Goal: Task Accomplishment & Management: Complete application form

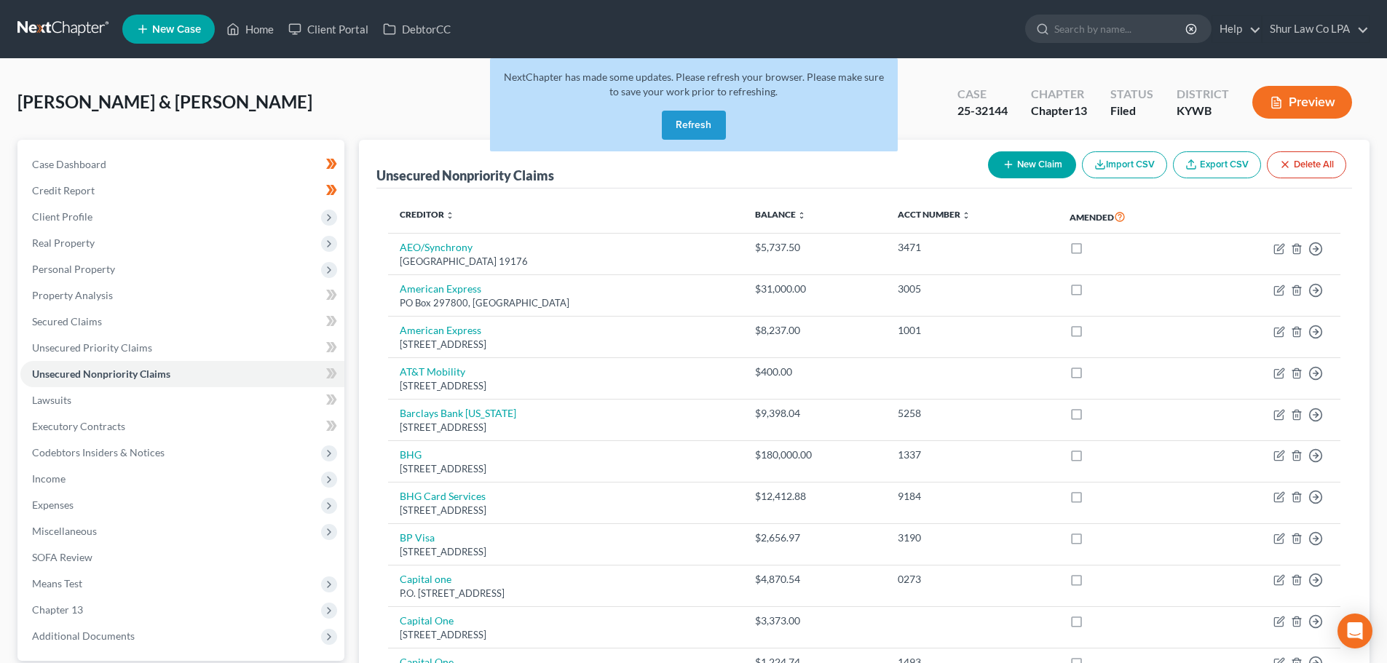
click at [697, 122] on button "Refresh" at bounding box center [694, 125] width 64 height 29
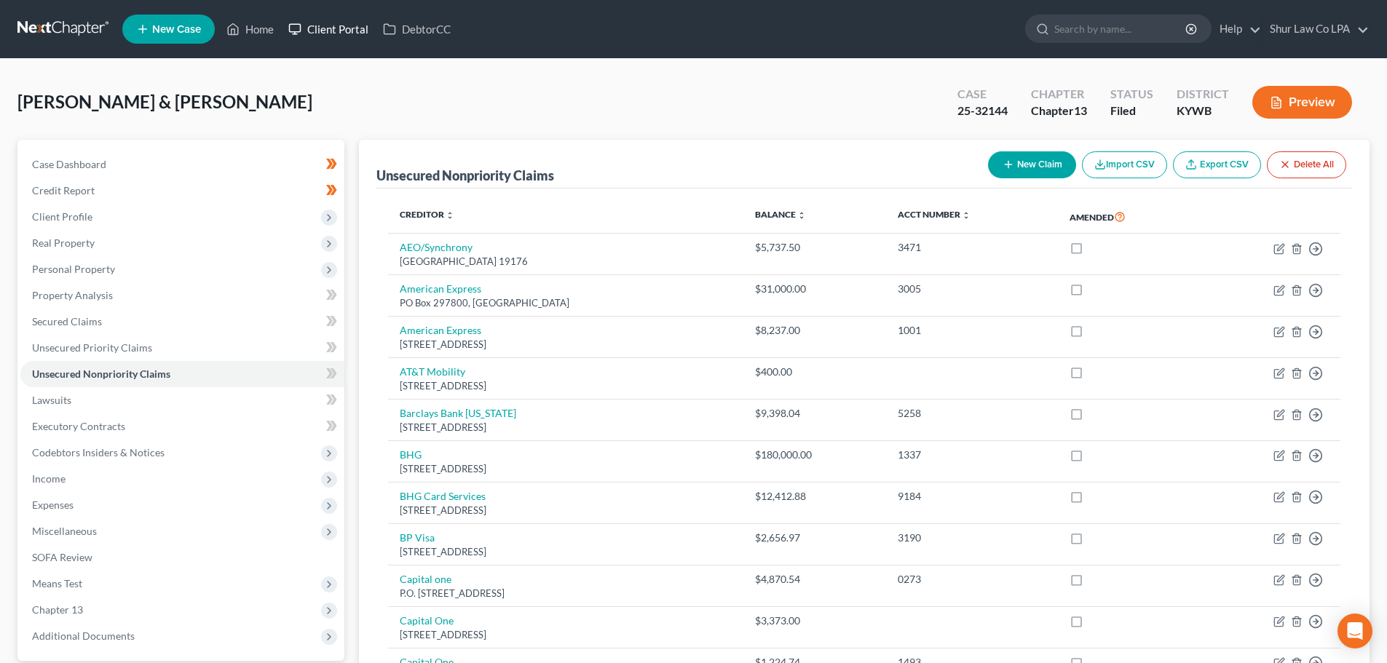
click at [327, 29] on link "Client Portal" at bounding box center [328, 29] width 95 height 26
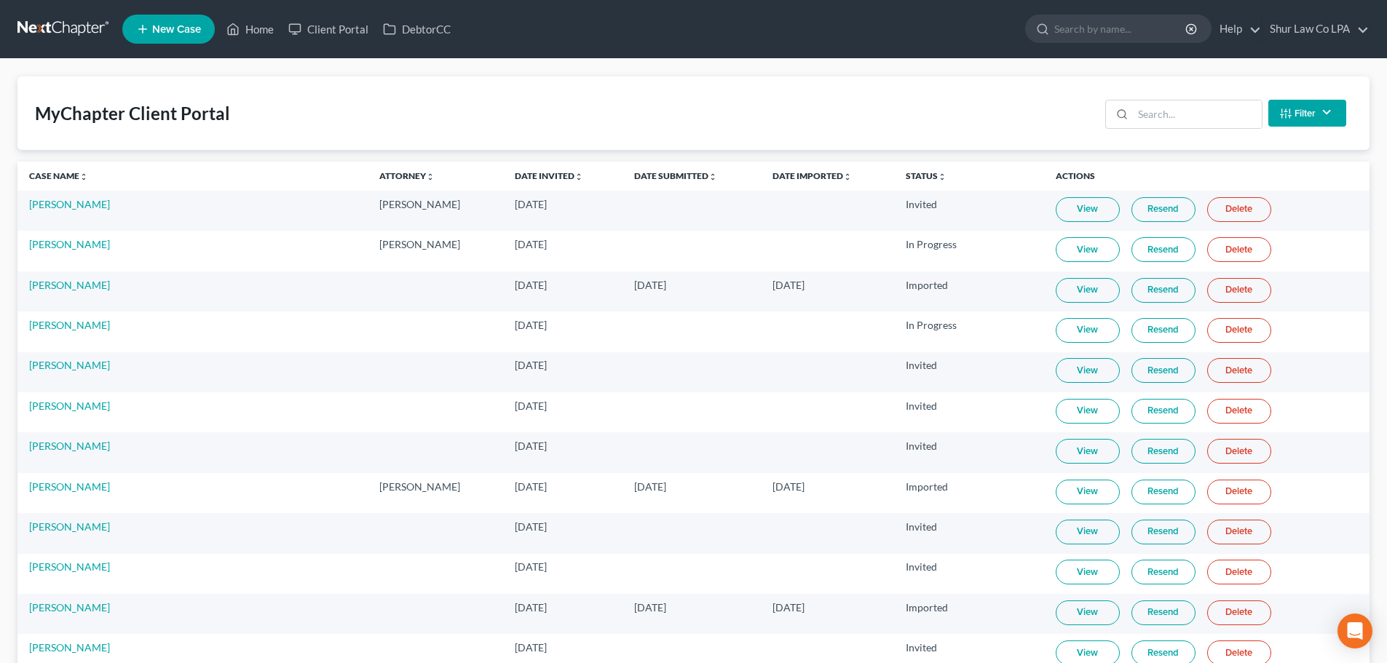
click at [625, 167] on th "Date Submitted unfold_more expand_more expand_less" at bounding box center [691, 176] width 138 height 29
click at [634, 175] on link "Date Submitted unfold_more expand_more expand_less" at bounding box center [675, 175] width 83 height 11
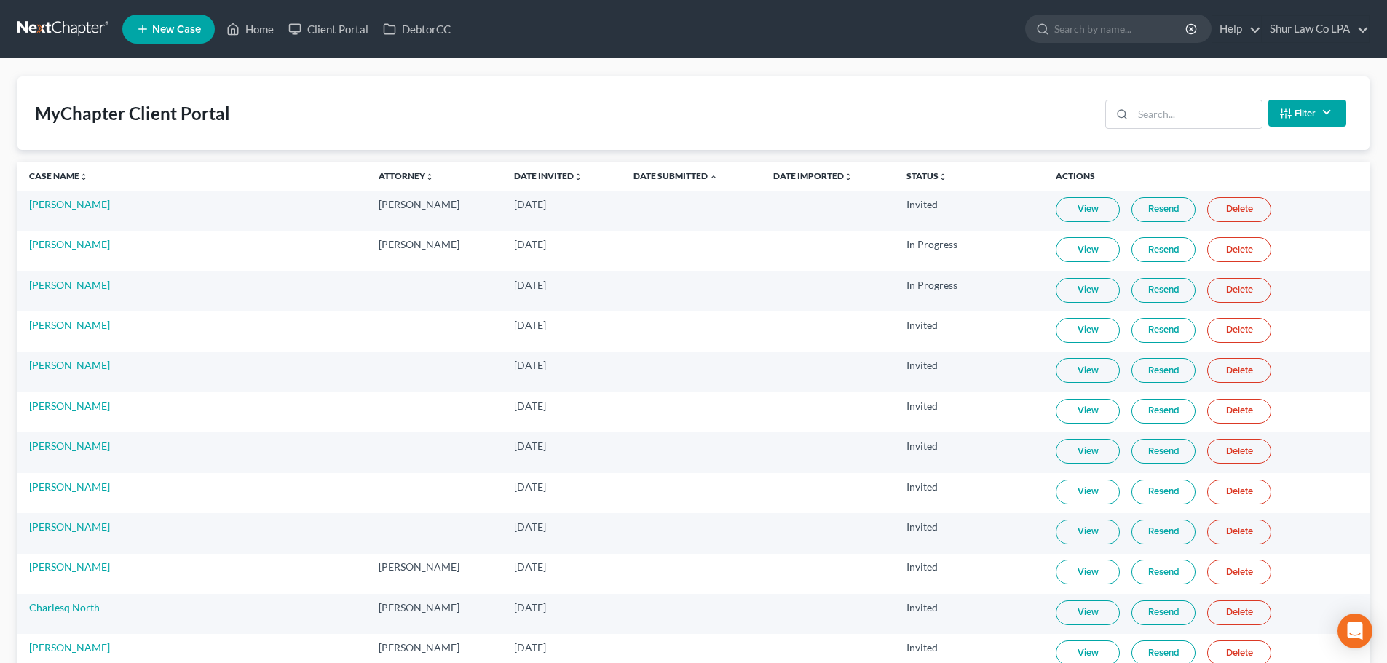
click at [633, 175] on link "Date Submitted unfold_more expand_more expand_less" at bounding box center [675, 175] width 84 height 11
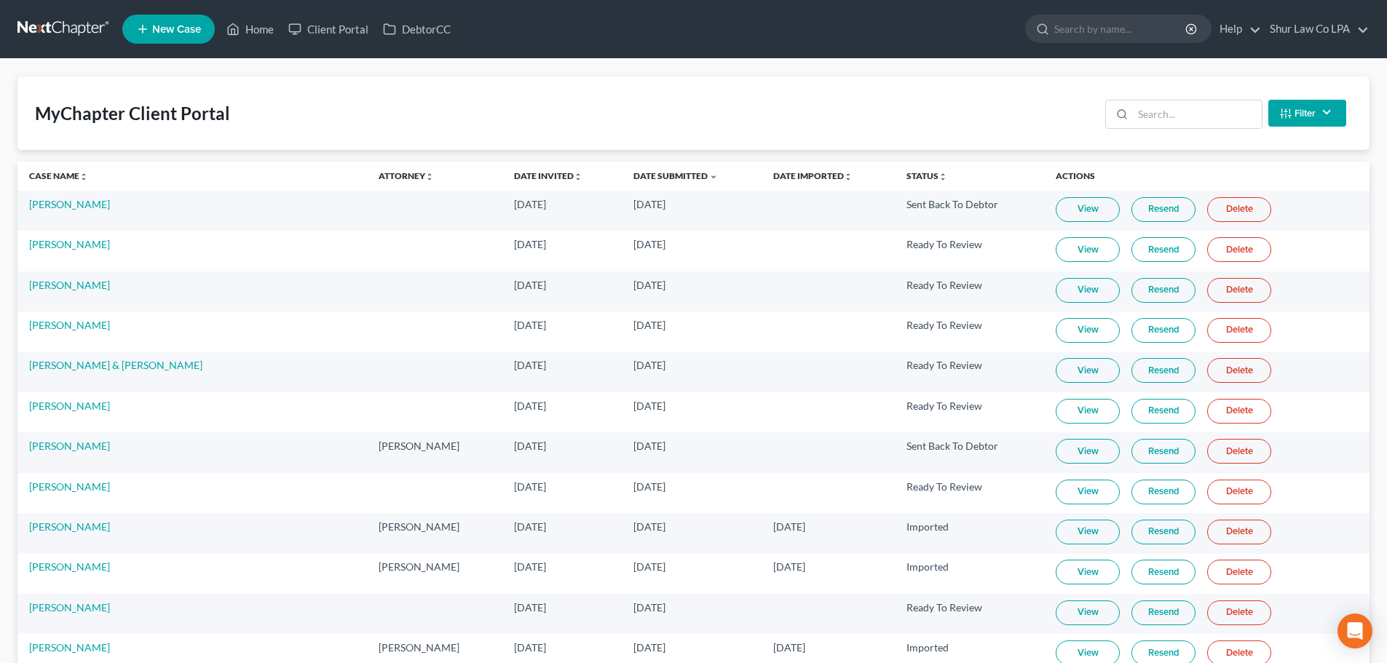
click at [1080, 256] on link "View" at bounding box center [1087, 249] width 64 height 25
click at [60, 242] on link "[PERSON_NAME]" at bounding box center [69, 244] width 81 height 12
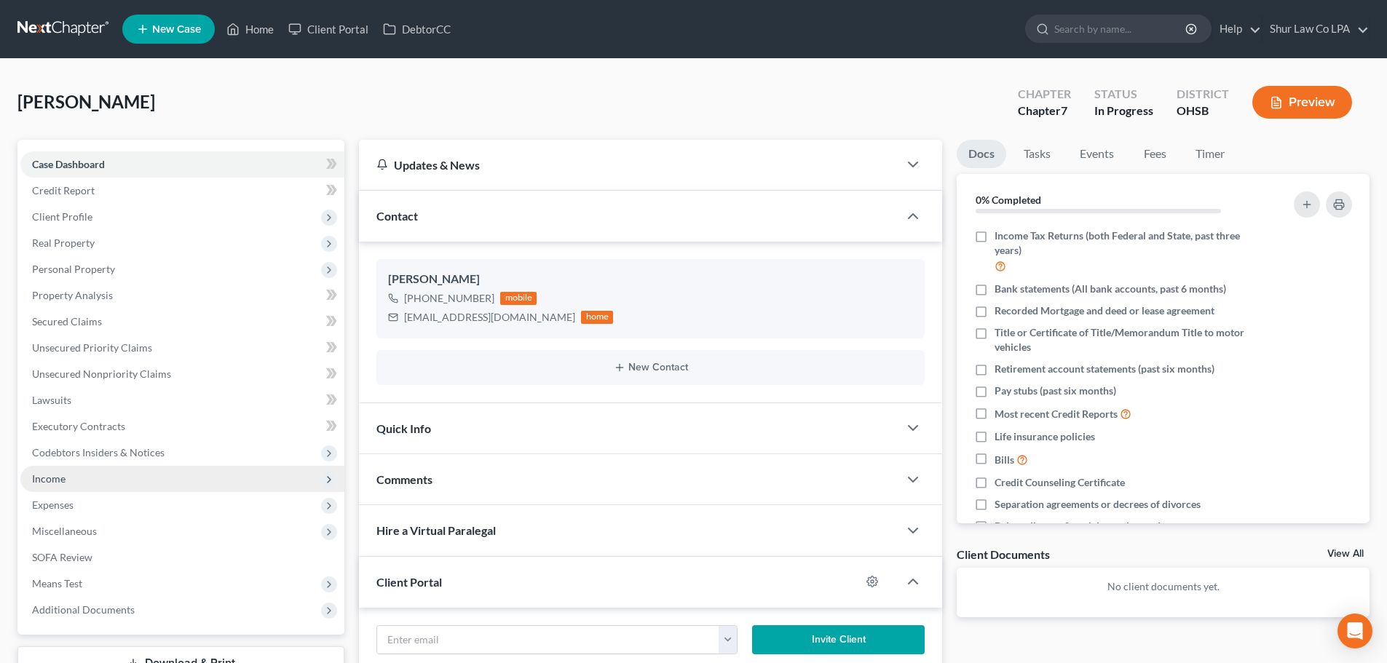
click at [55, 479] on span "Income" at bounding box center [48, 478] width 33 height 12
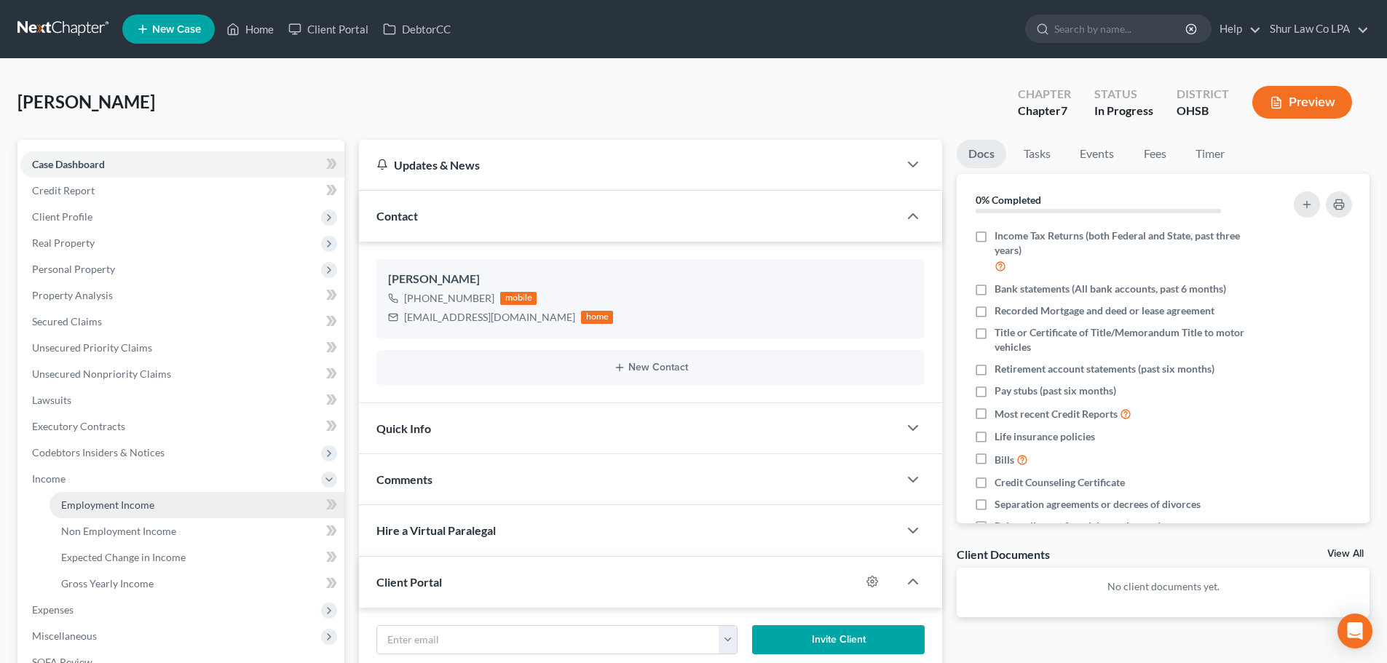
click at [121, 499] on span "Employment Income" at bounding box center [107, 505] width 93 height 12
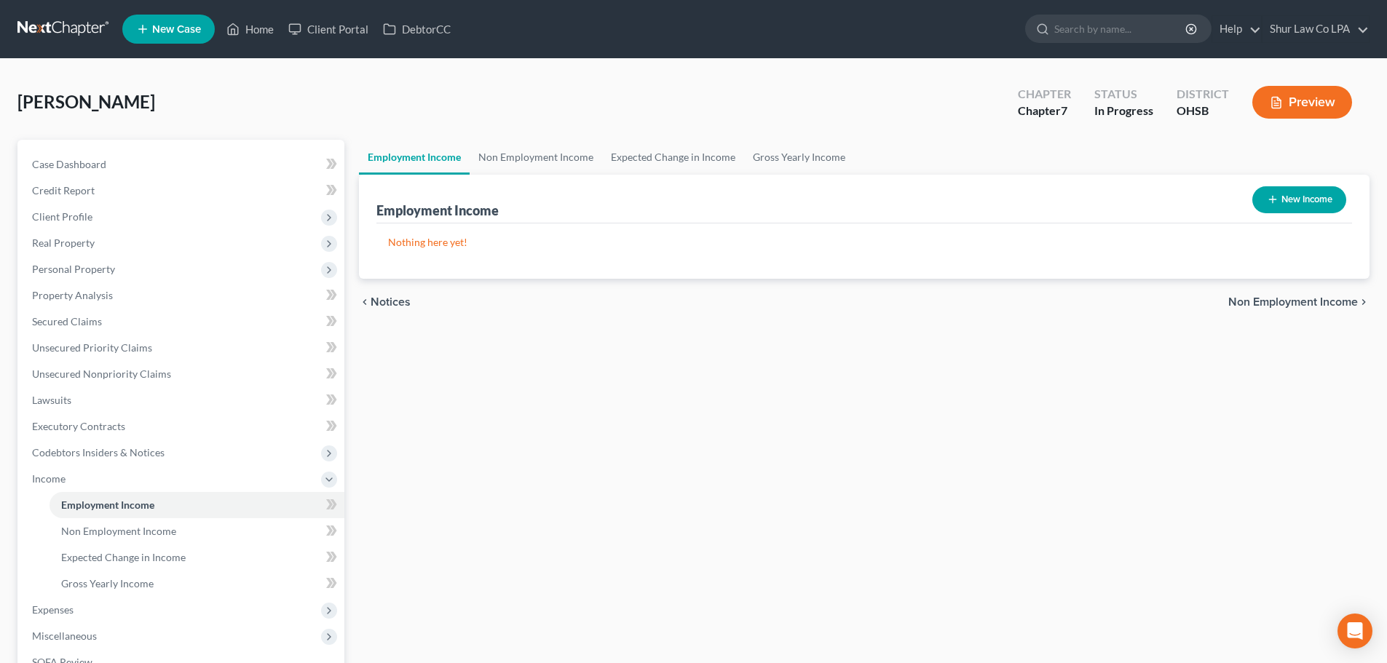
click at [1302, 193] on button "New Income" at bounding box center [1299, 199] width 94 height 27
select select "0"
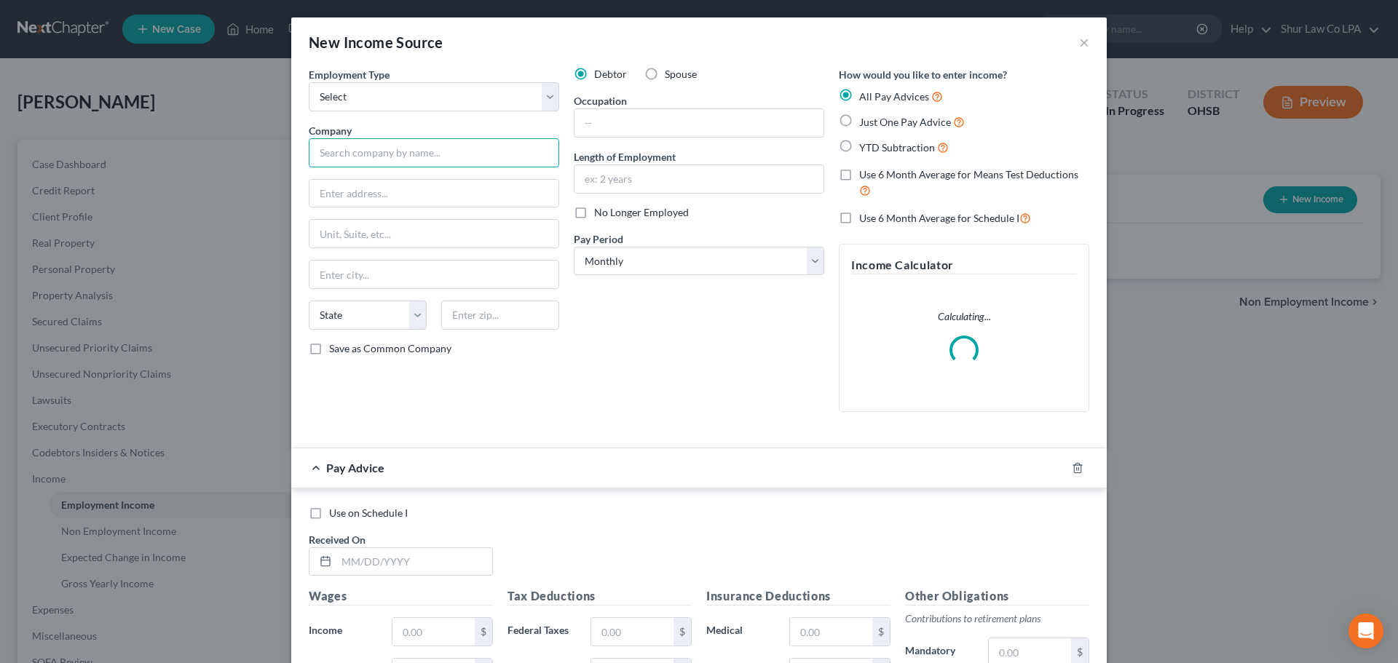
click at [449, 157] on input "text" at bounding box center [434, 152] width 250 height 29
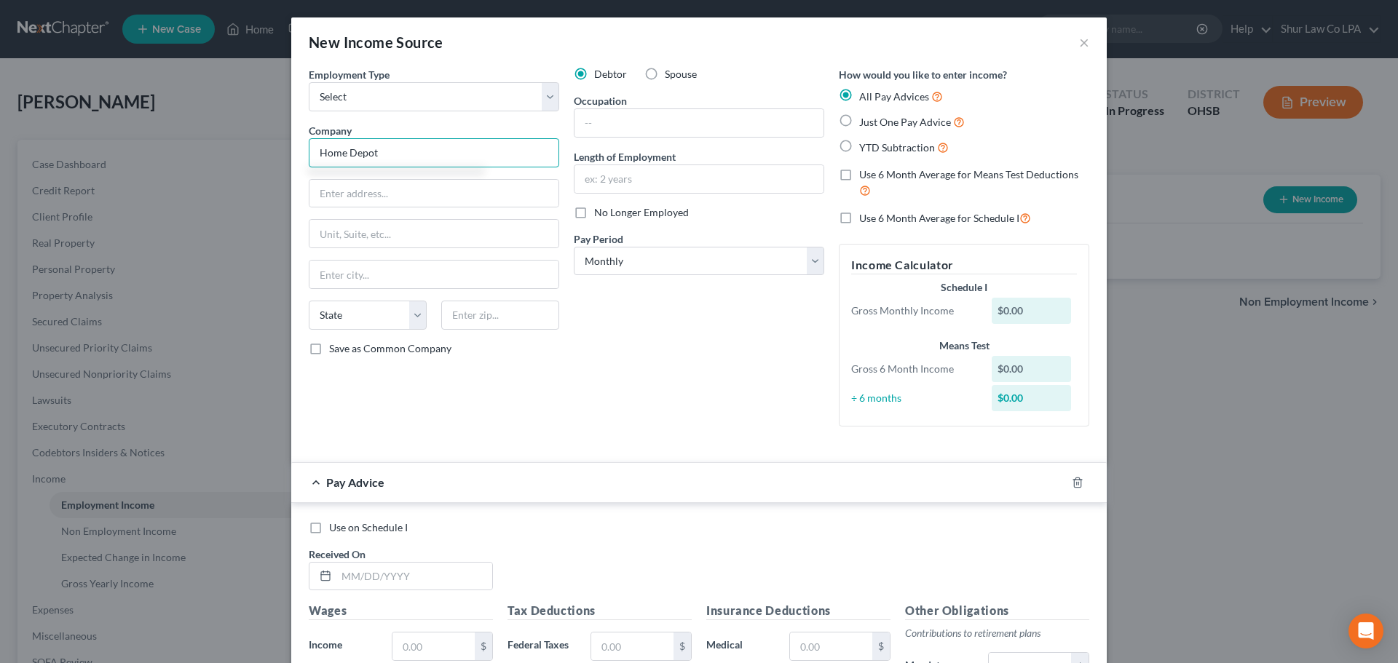
type input "Home Depot"
click at [859, 150] on label "YTD Subtraction" at bounding box center [904, 147] width 90 height 17
click at [865, 148] on input "YTD Subtraction" at bounding box center [869, 143] width 9 height 9
radio input "true"
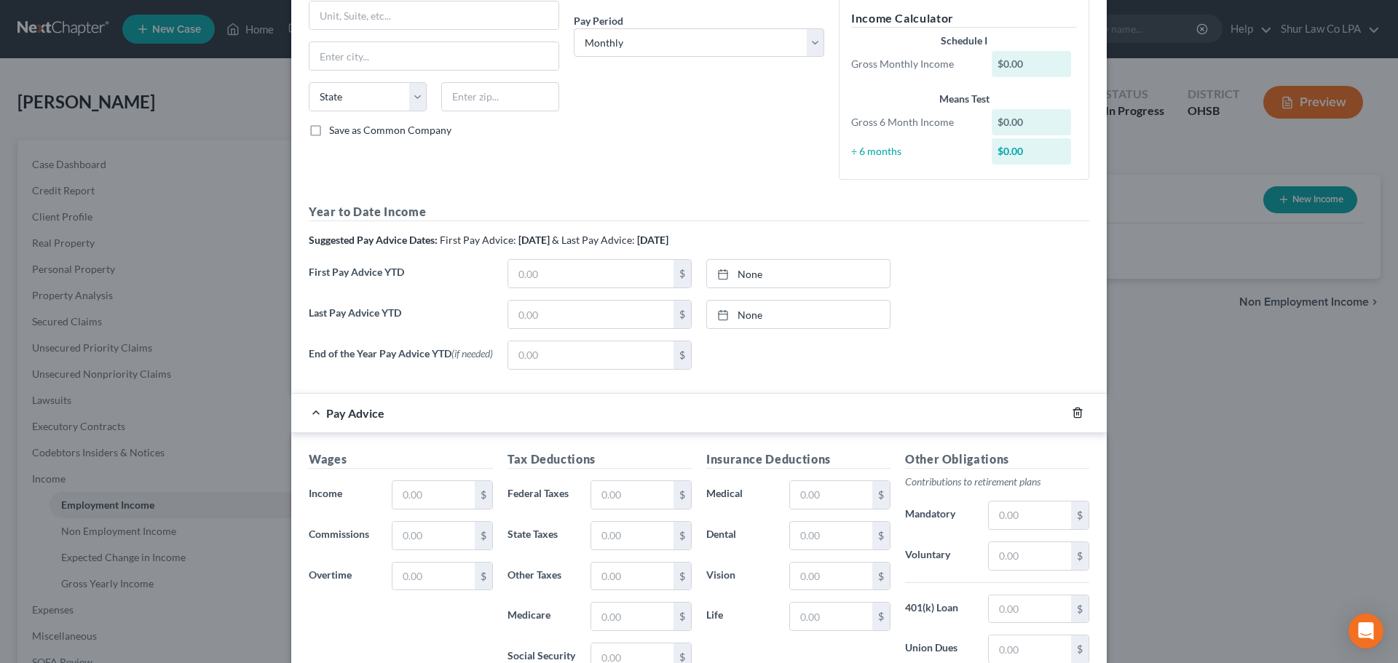
click at [1072, 417] on icon "button" at bounding box center [1078, 413] width 12 height 12
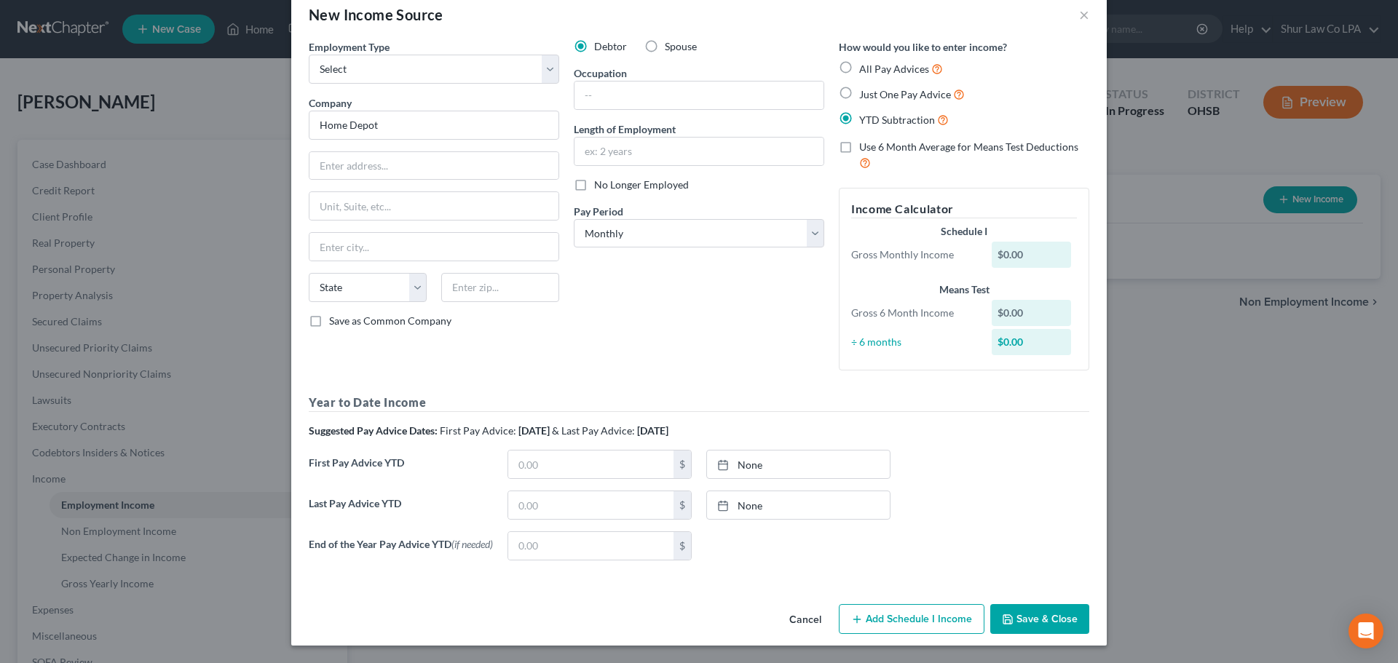
scroll to position [31, 0]
click at [720, 224] on select "Select Monthly Twice Monthly Every Other Week Weekly" at bounding box center [699, 233] width 250 height 29
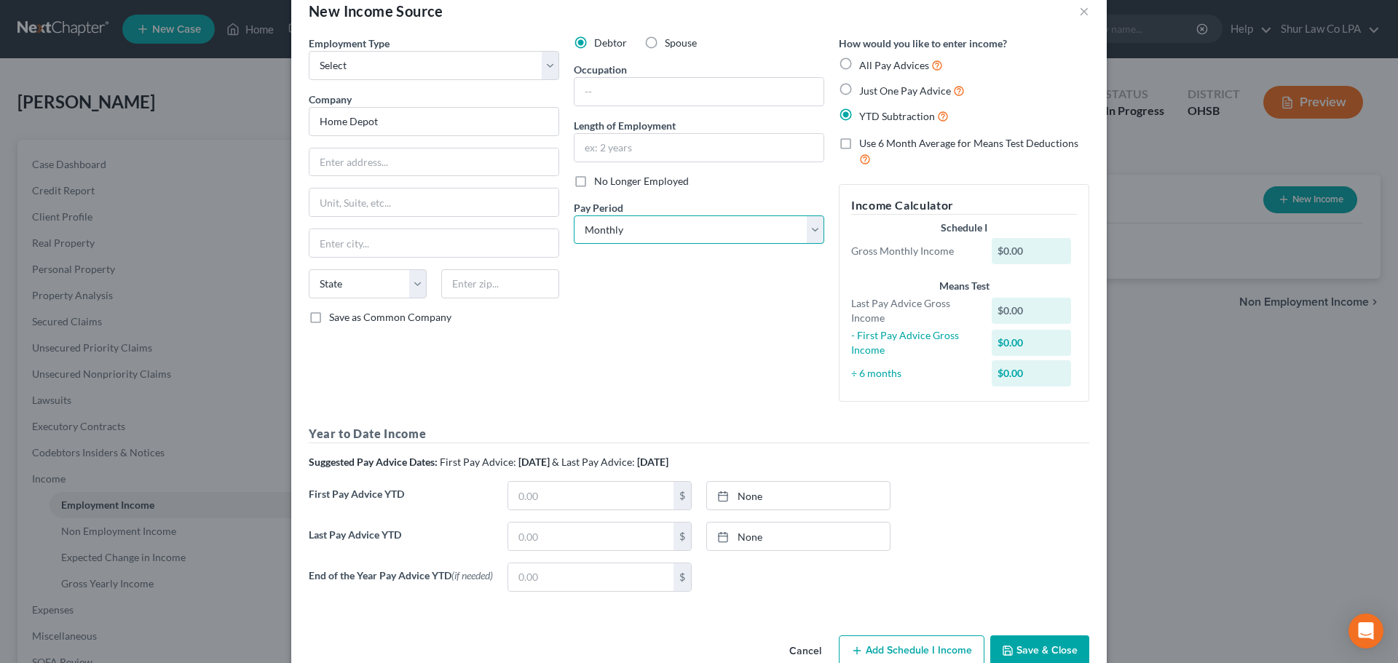
select select "2"
click at [574, 215] on select "Select Monthly Twice Monthly Every Other Week Weekly" at bounding box center [699, 229] width 250 height 29
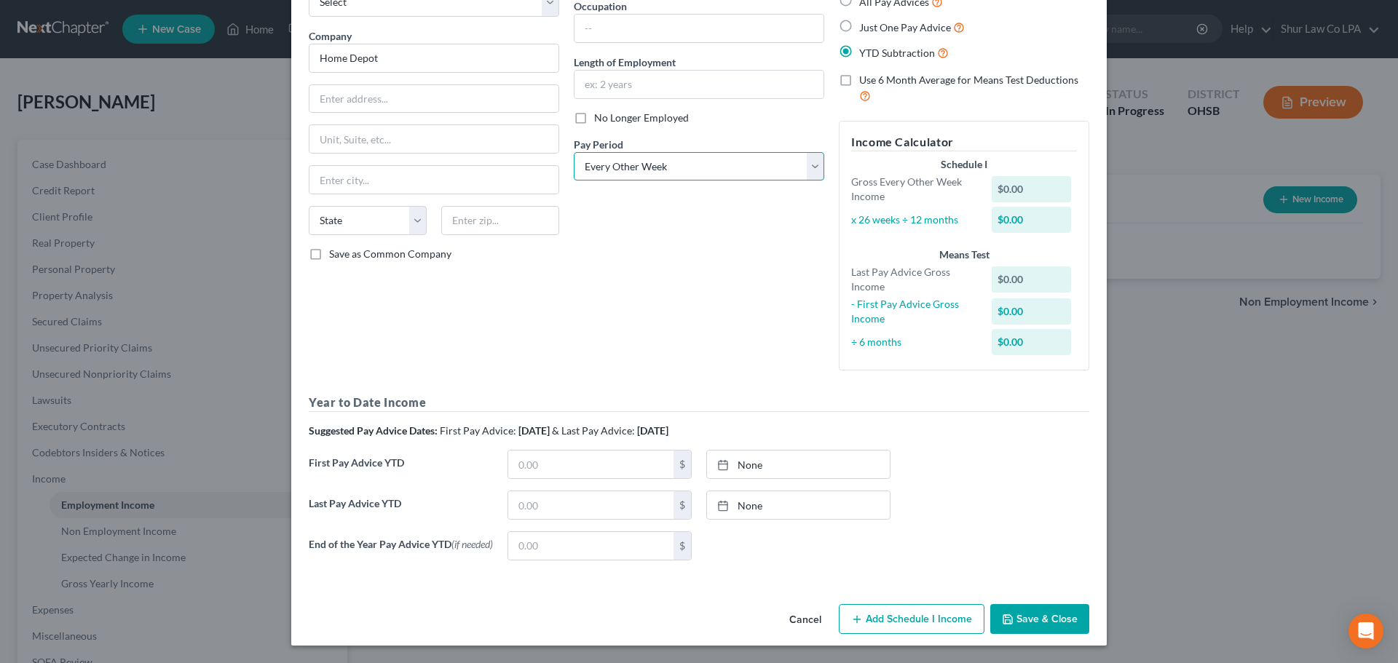
scroll to position [98, 0]
click at [571, 503] on input "text" at bounding box center [590, 505] width 165 height 28
paste input "41,157.00"
type input "41,157.00"
click at [765, 500] on link "None" at bounding box center [798, 505] width 183 height 28
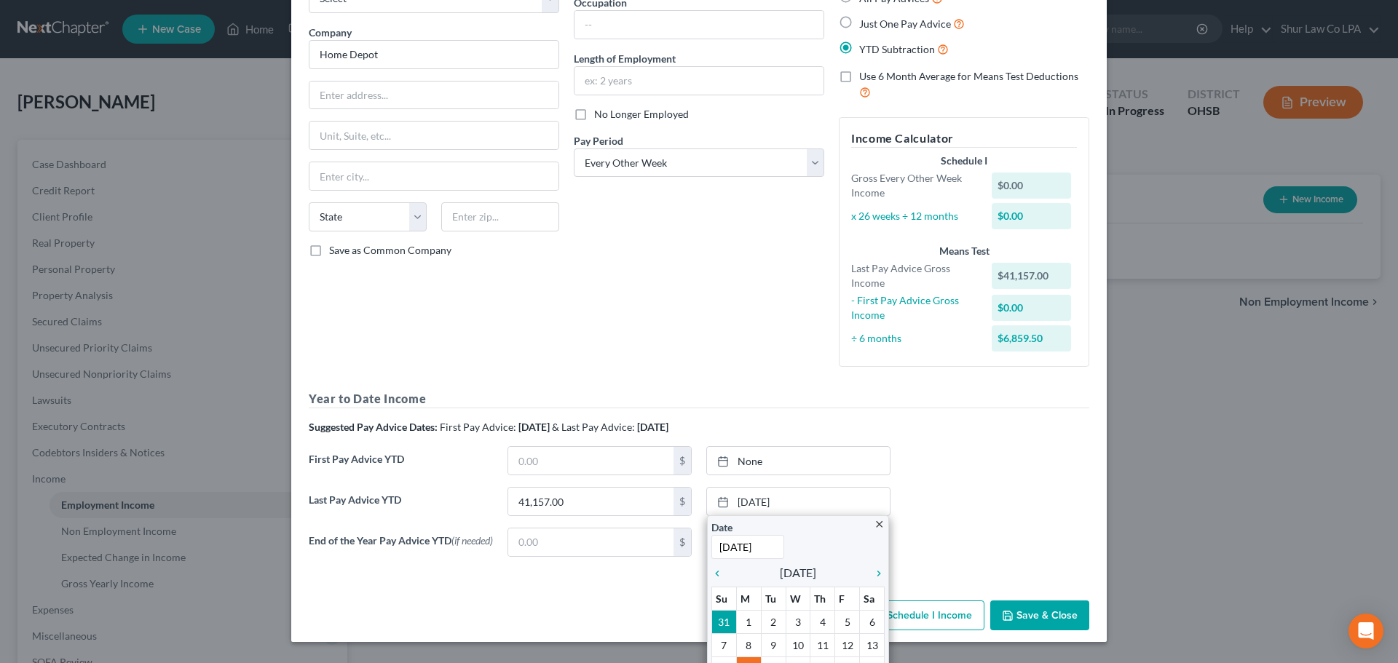
type input "[DATE]"
click at [938, 480] on div "First Pay Advice YTD $ None close Date Time chevron_left [DATE] chevron_right S…" at bounding box center [698, 466] width 795 height 41
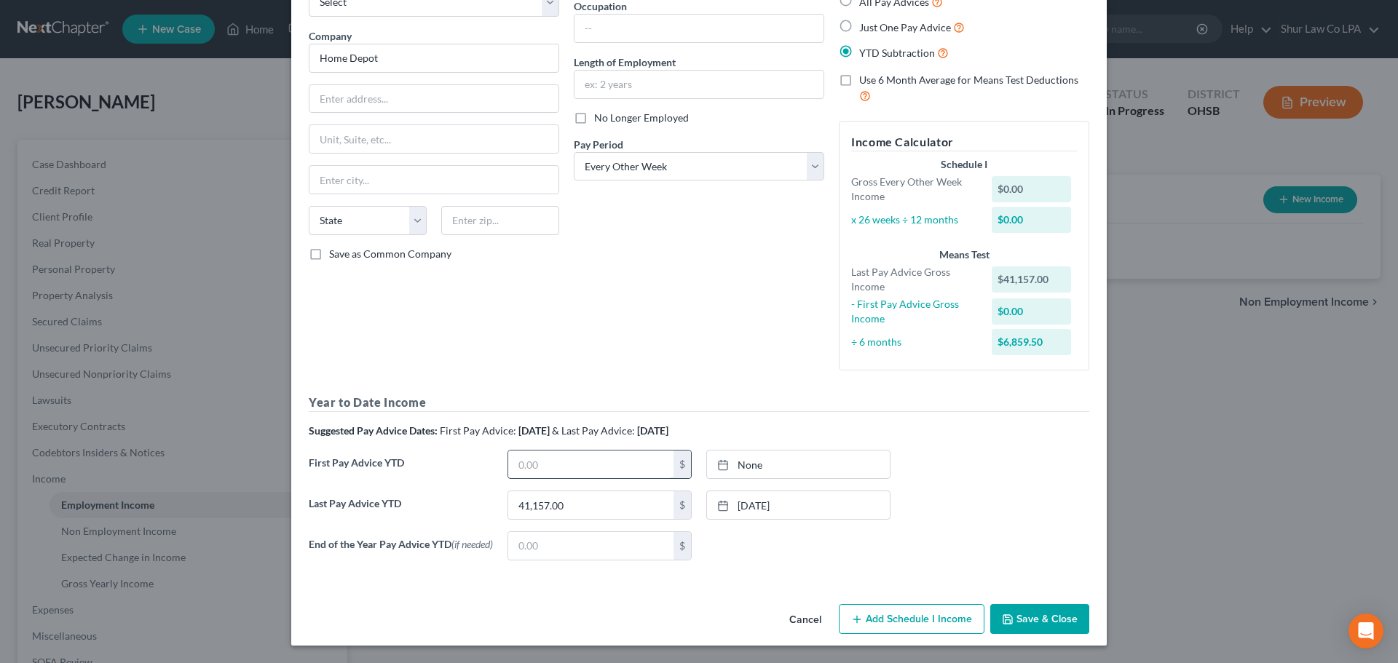
click at [592, 451] on input "text" at bounding box center [590, 465] width 165 height 28
paste input "13,030.05"
type input "13,030.05"
click at [732, 459] on div at bounding box center [727, 465] width 20 height 12
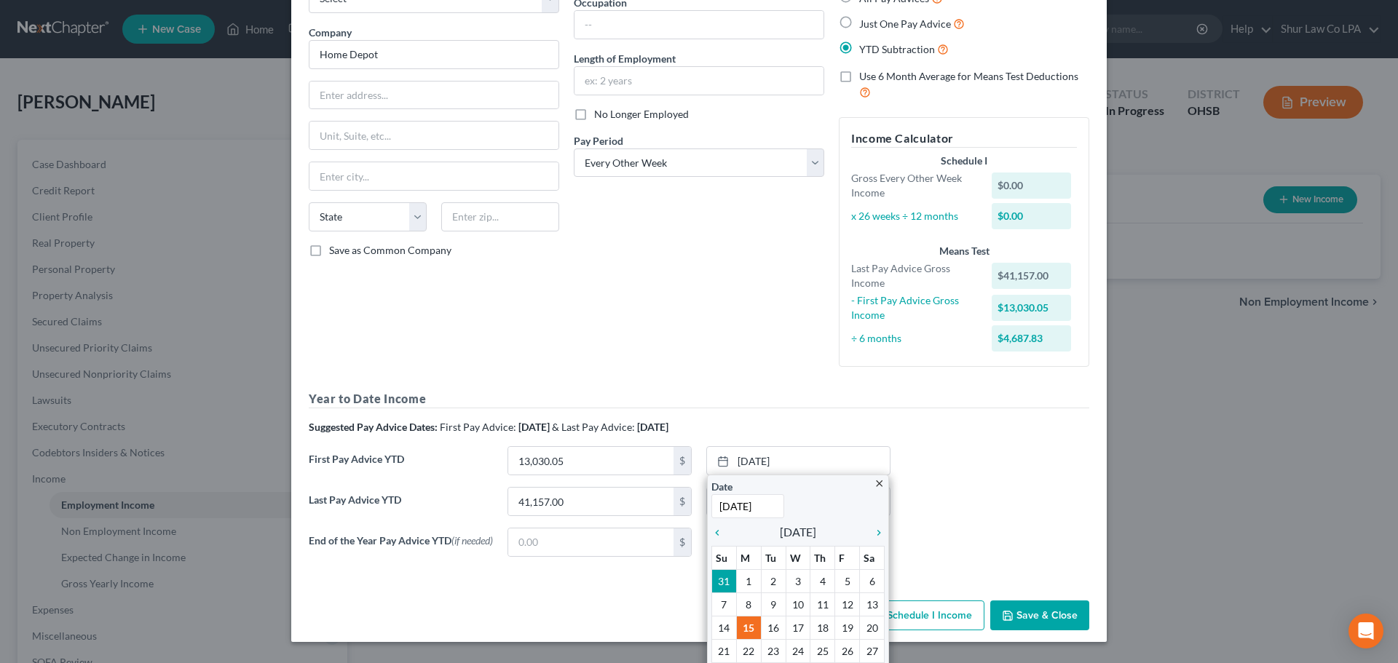
type input "[DATE]"
click at [1024, 458] on div "First Pay Advice YTD 13,030.05 $ [DATE] close Date [DATE] Time 12:00 AM chevron…" at bounding box center [698, 466] width 795 height 41
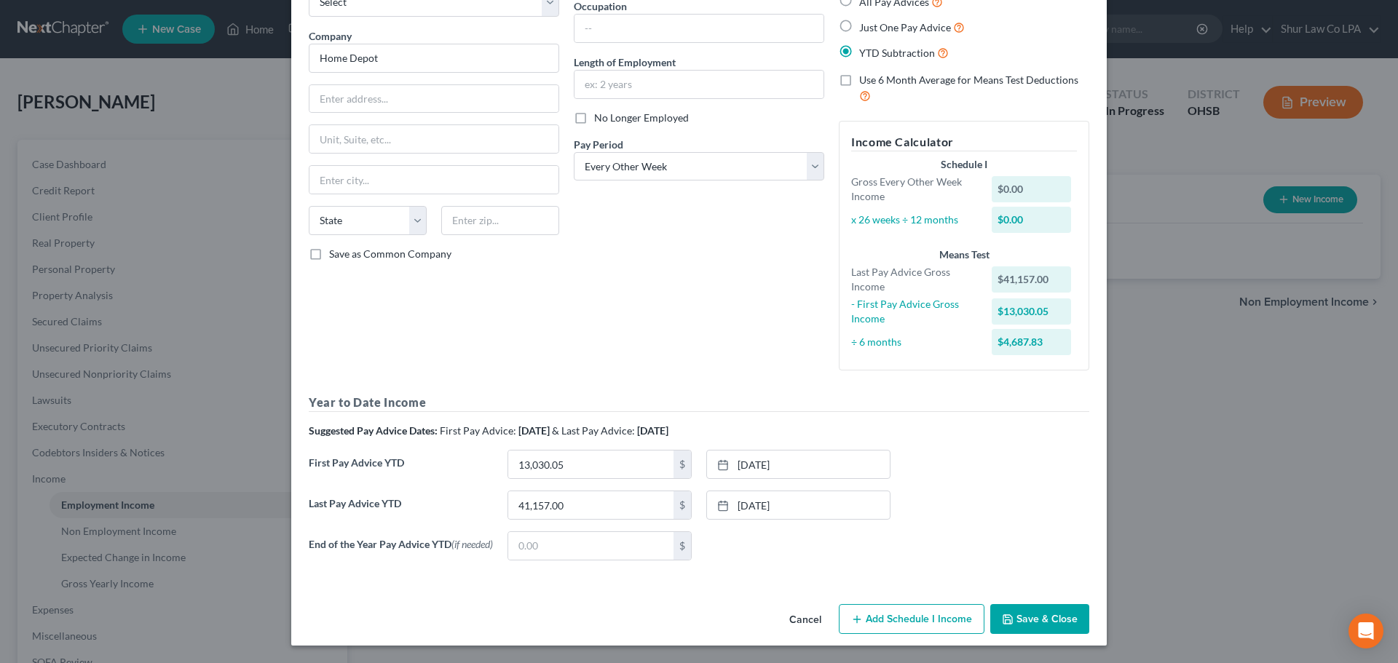
click at [1032, 613] on button "Save & Close" at bounding box center [1039, 619] width 99 height 31
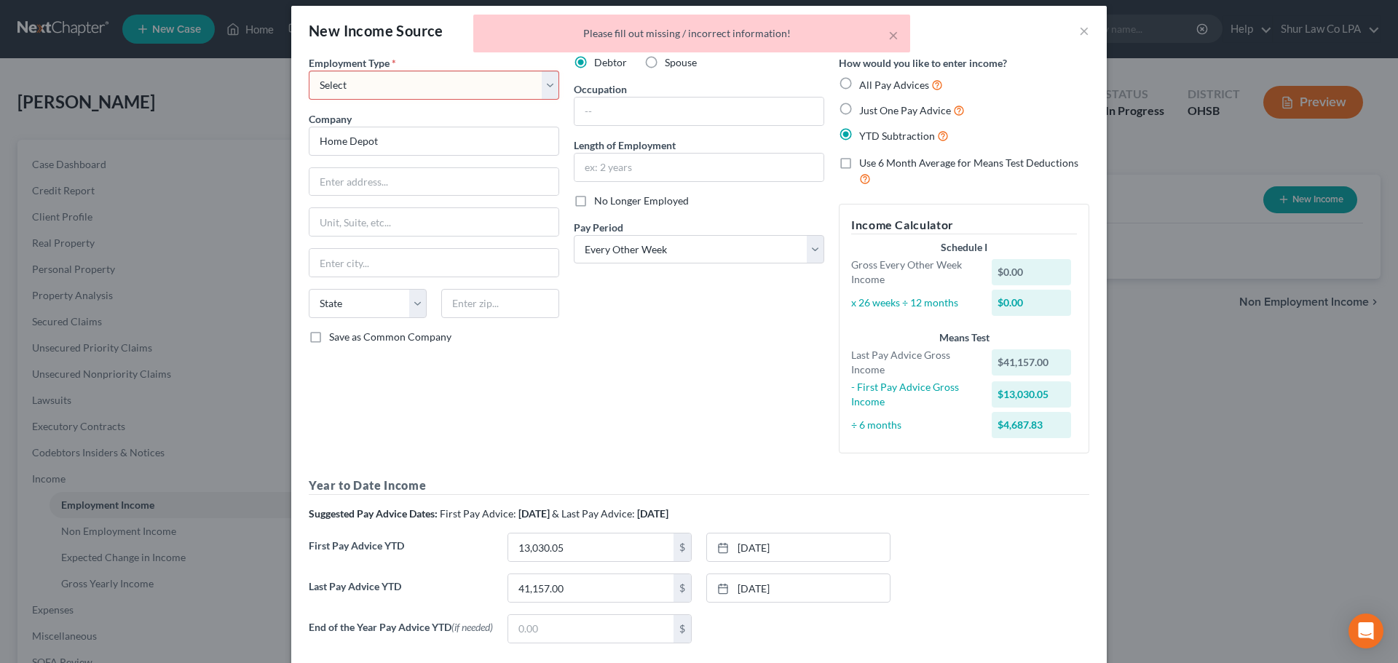
scroll to position [0, 0]
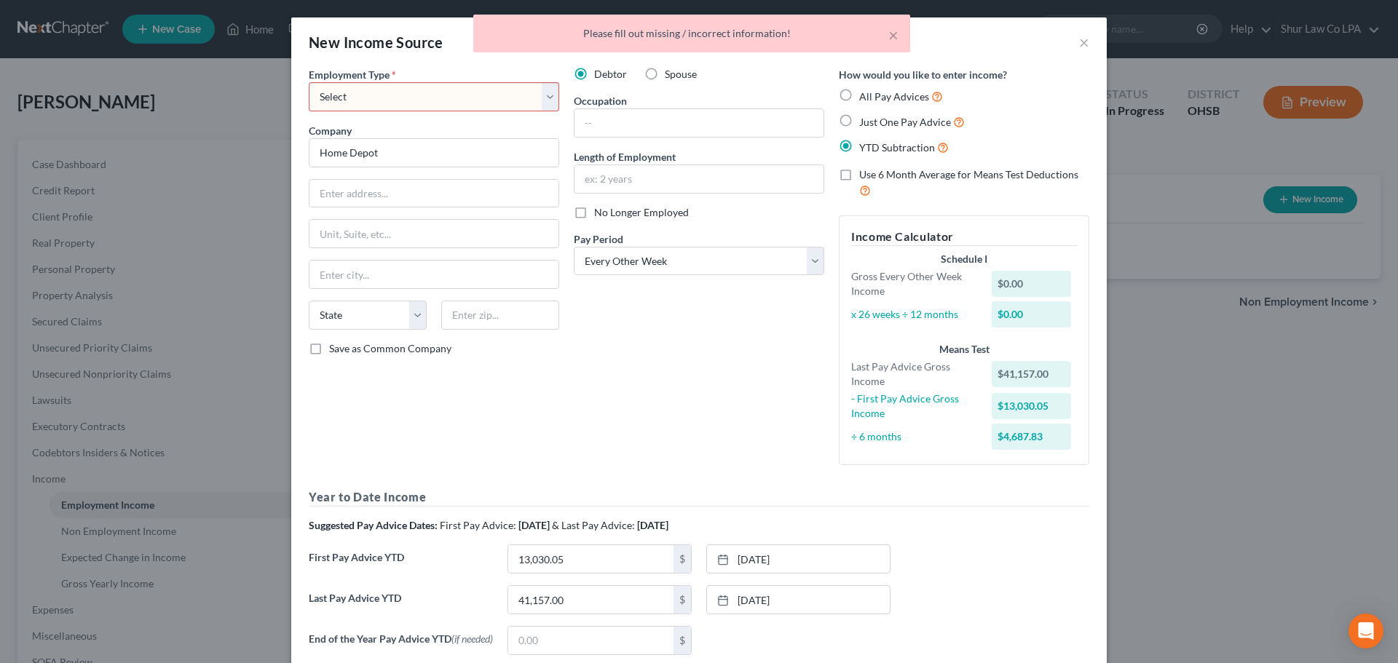
click at [519, 92] on select "Select Full or [DEMOGRAPHIC_DATA] Employment Self Employment" at bounding box center [434, 96] width 250 height 29
click at [309, 82] on select "Select Full or [DEMOGRAPHIC_DATA] Employment Self Employment" at bounding box center [434, 96] width 250 height 29
click at [491, 96] on select "Select Full or [DEMOGRAPHIC_DATA] Employment Self Employment" at bounding box center [434, 96] width 250 height 29
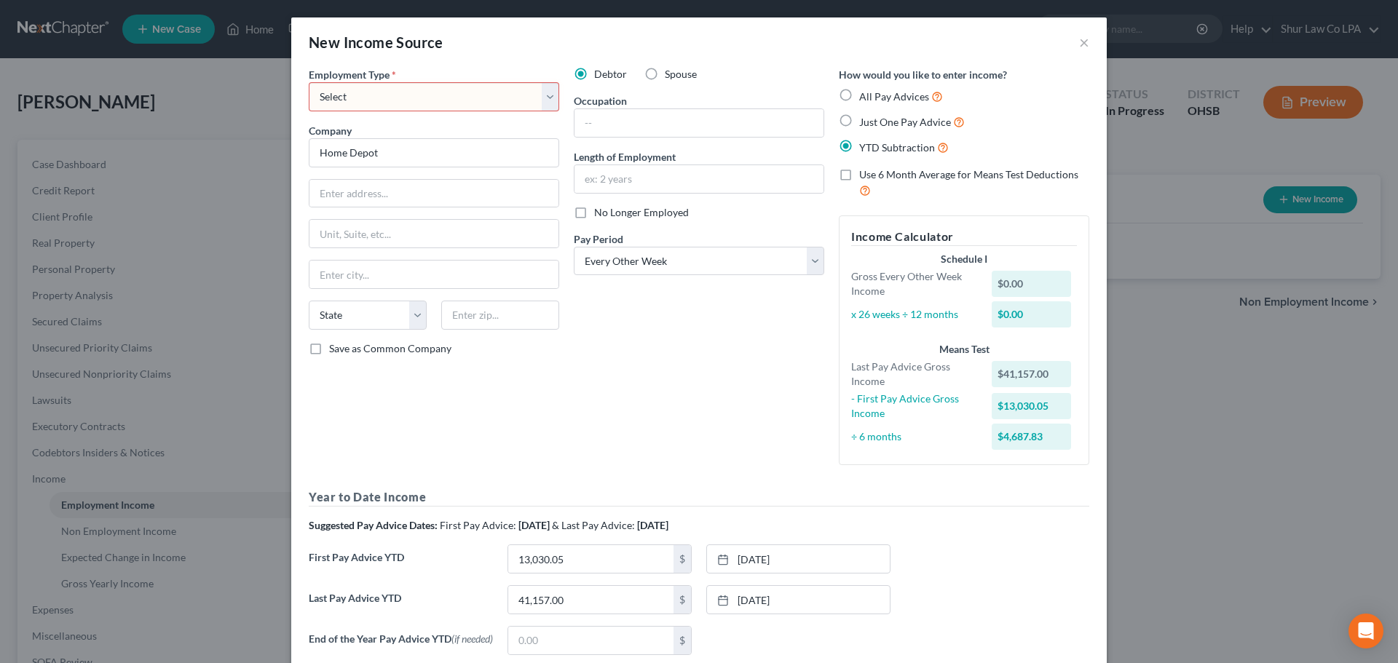
select select "0"
click at [309, 82] on select "Select Full or [DEMOGRAPHIC_DATA] Employment Self Employment" at bounding box center [434, 96] width 250 height 29
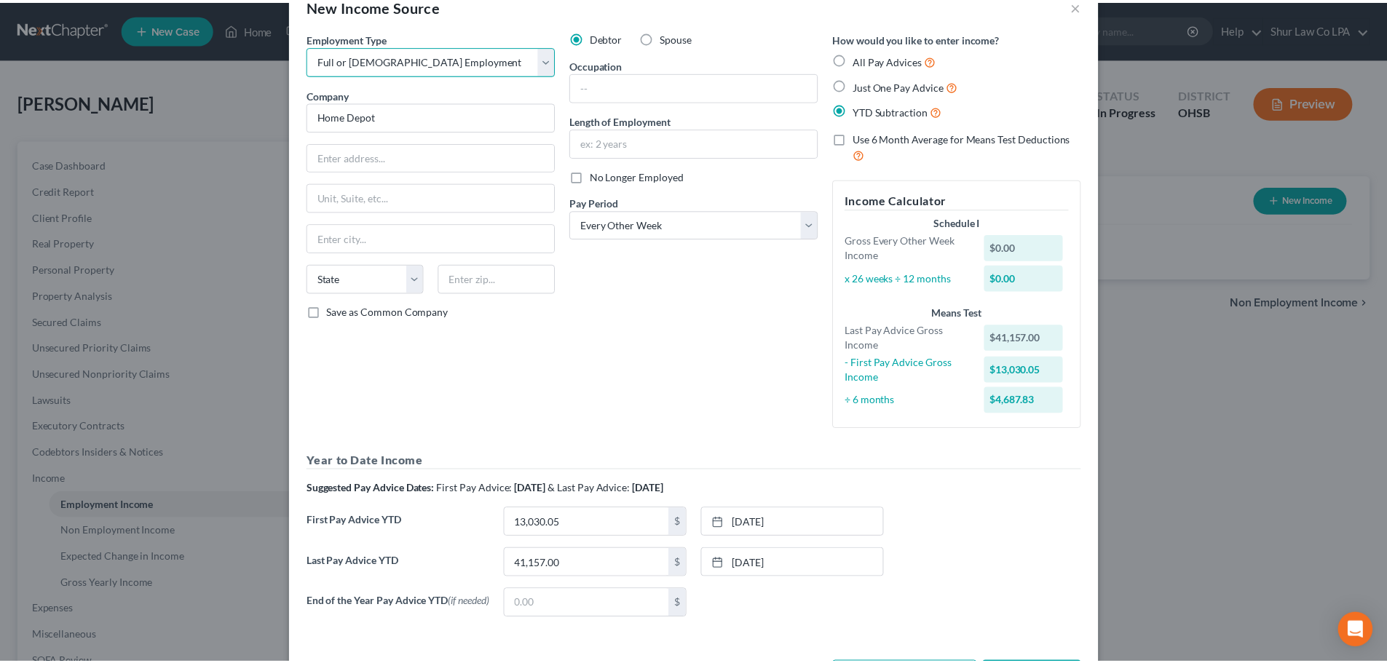
scroll to position [98, 0]
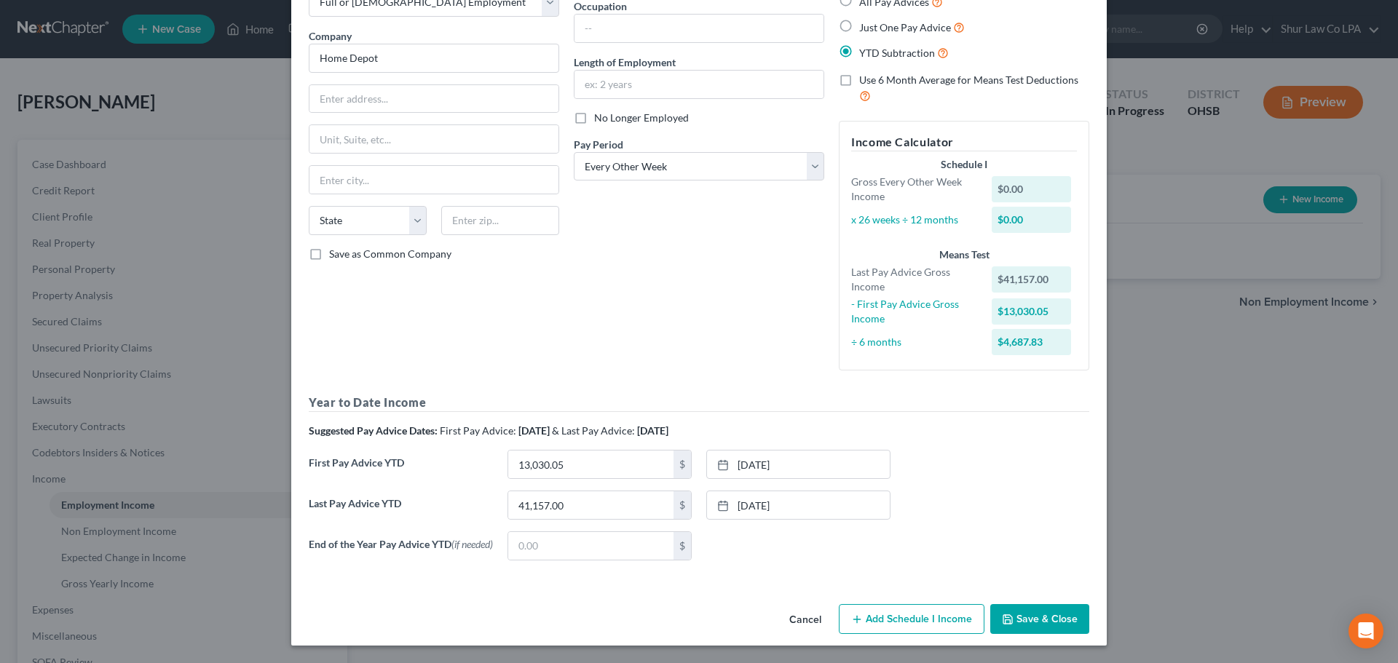
click at [1023, 614] on button "Save & Close" at bounding box center [1039, 619] width 99 height 31
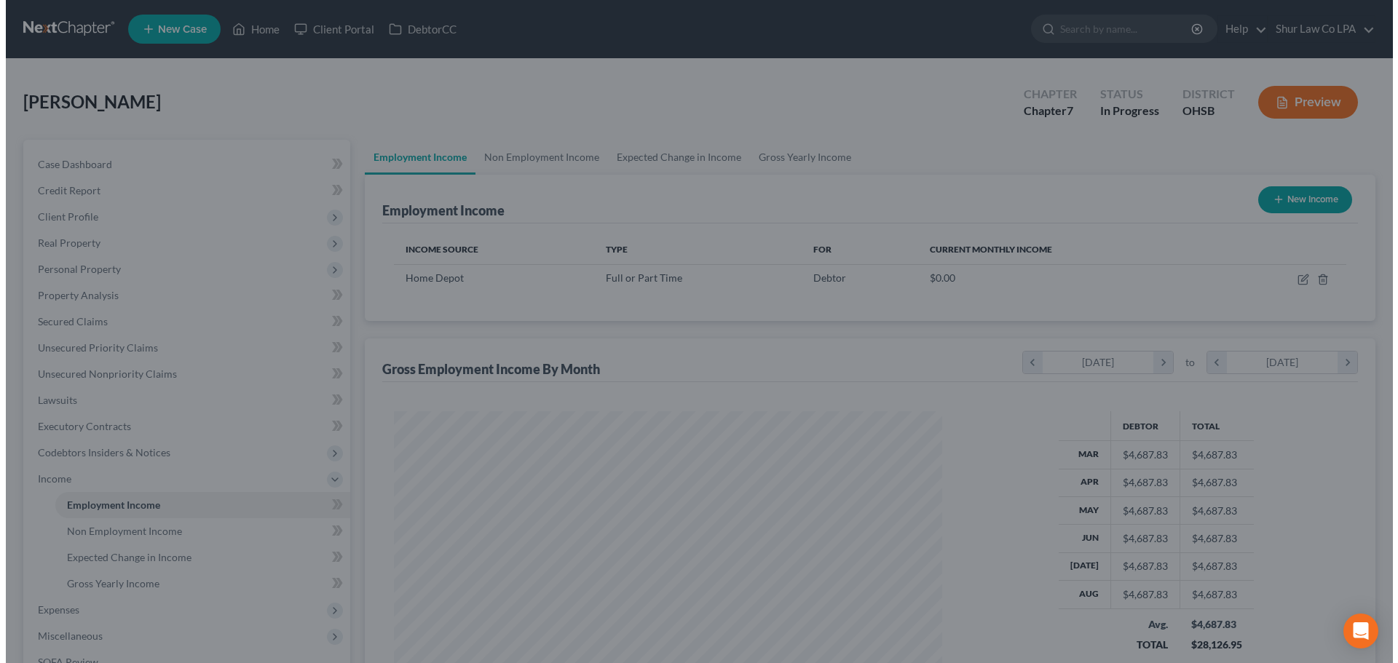
scroll to position [727659, 727358]
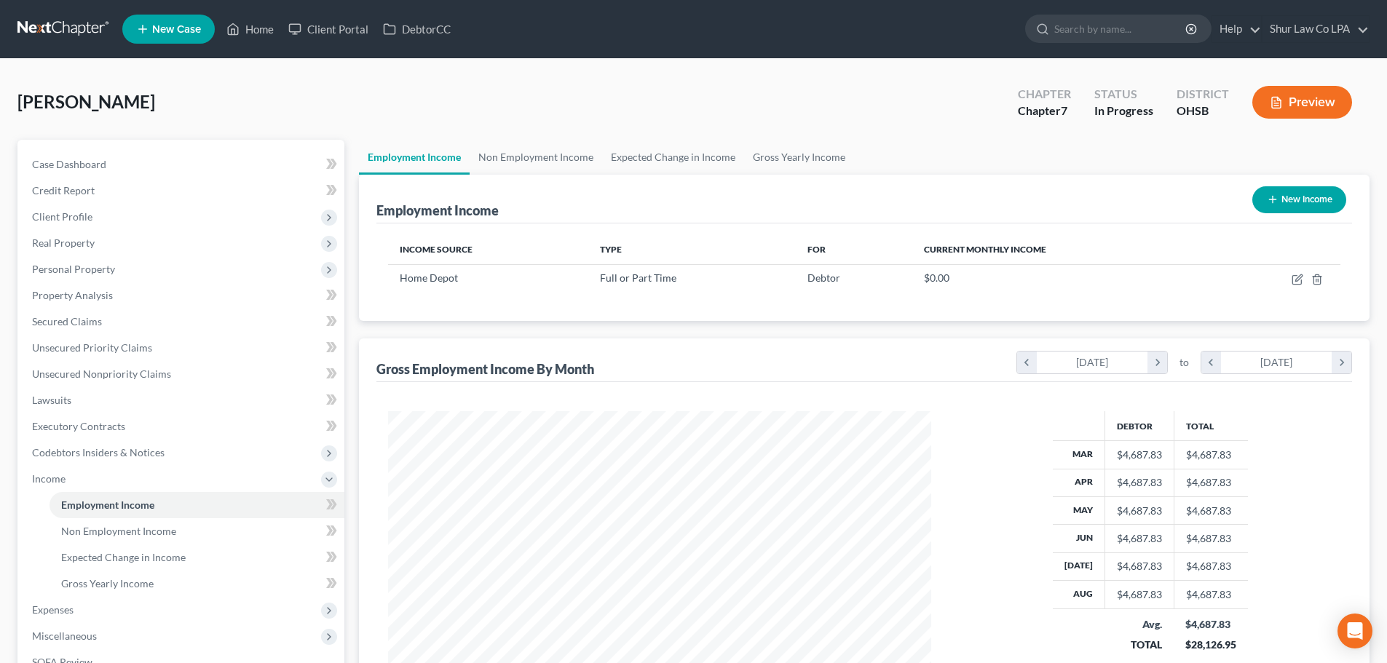
click at [1267, 200] on icon "button" at bounding box center [1273, 200] width 12 height 12
select select "0"
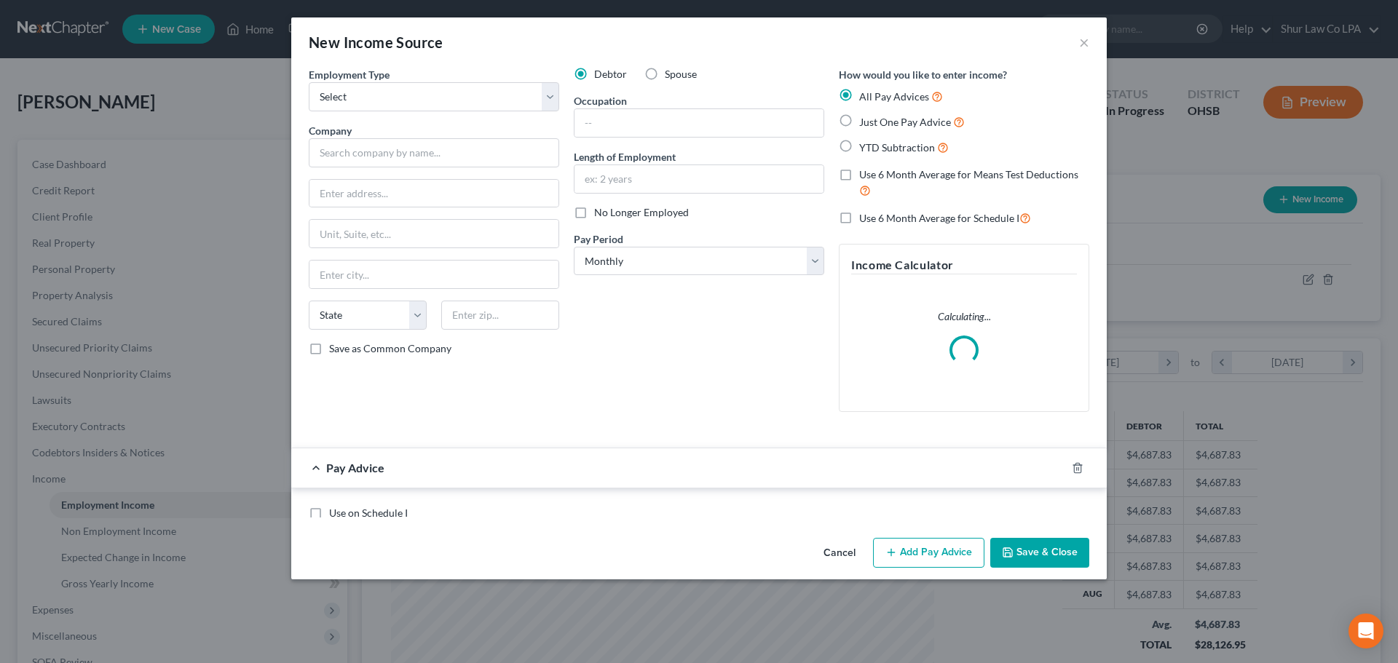
scroll to position [274, 577]
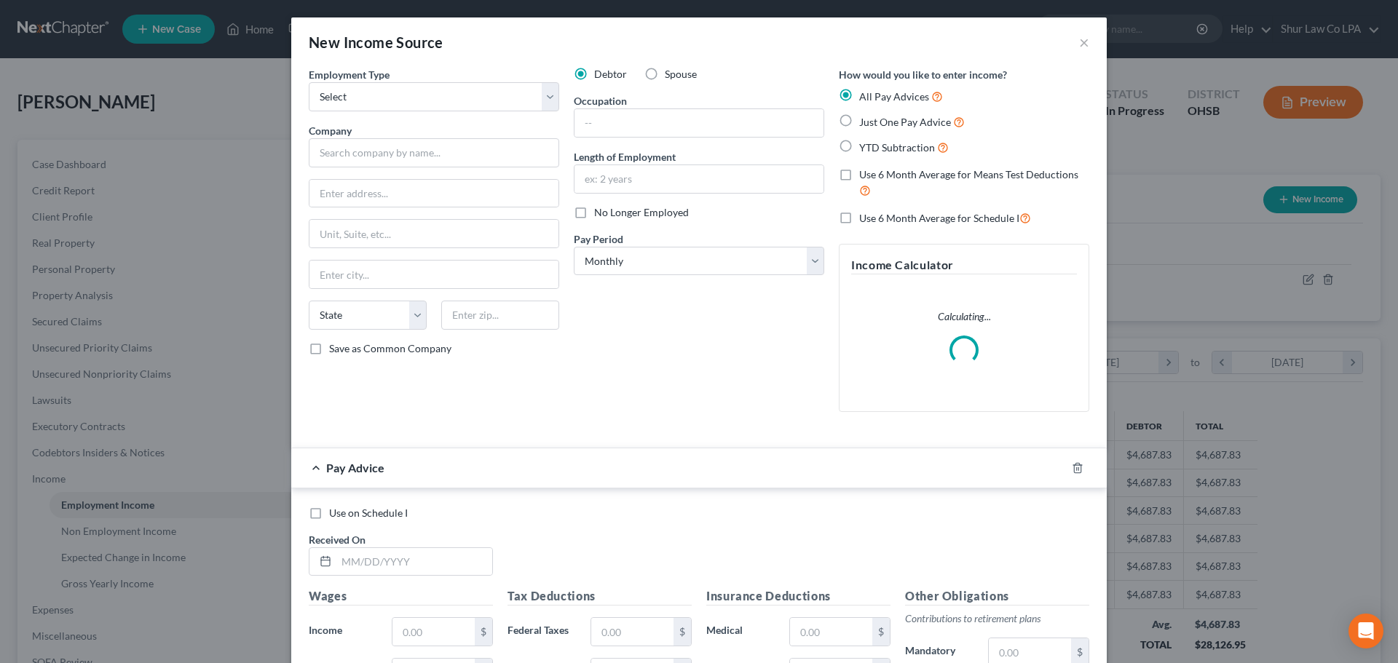
click at [665, 71] on label "Spouse" at bounding box center [681, 74] width 32 height 15
click at [670, 71] on input "Spouse" at bounding box center [674, 71] width 9 height 9
radio input "true"
click at [494, 100] on select "Select Full or [DEMOGRAPHIC_DATA] Employment Self Employment" at bounding box center [434, 96] width 250 height 29
select select "0"
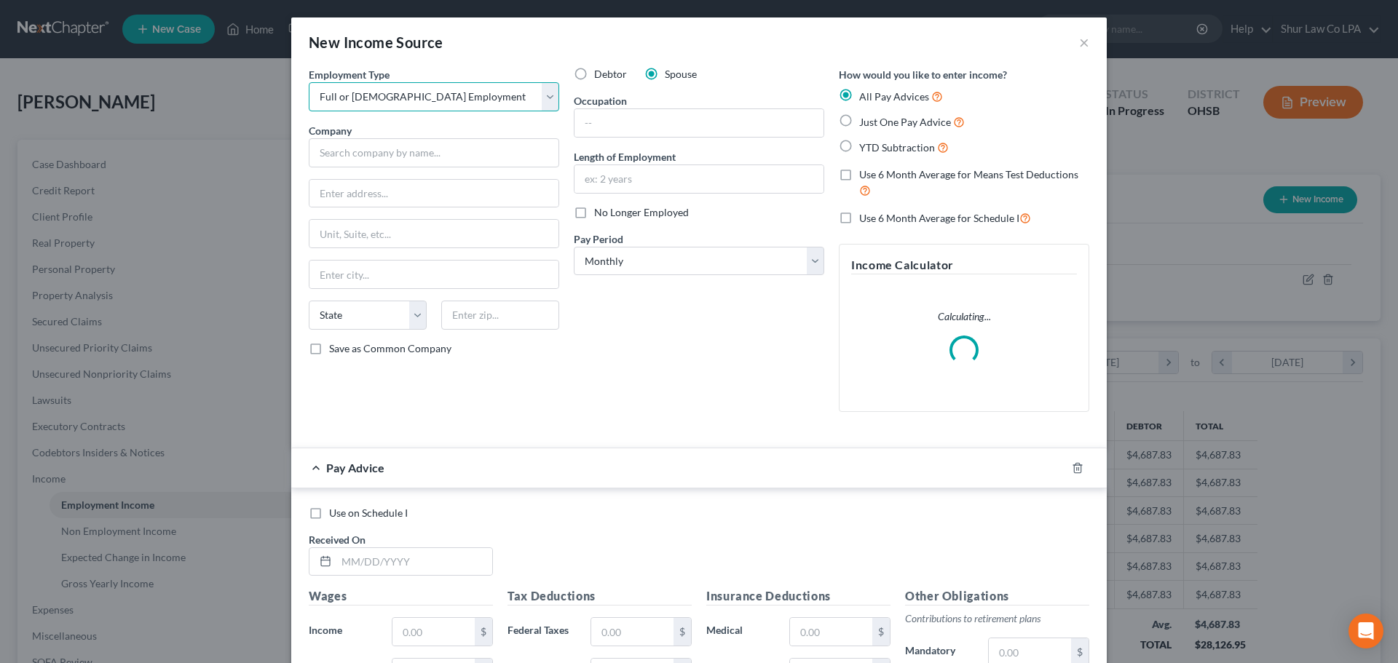
click at [309, 82] on select "Select Full or [DEMOGRAPHIC_DATA] Employment Self Employment" at bounding box center [434, 96] width 250 height 29
click at [414, 152] on input "text" at bounding box center [434, 152] width 250 height 29
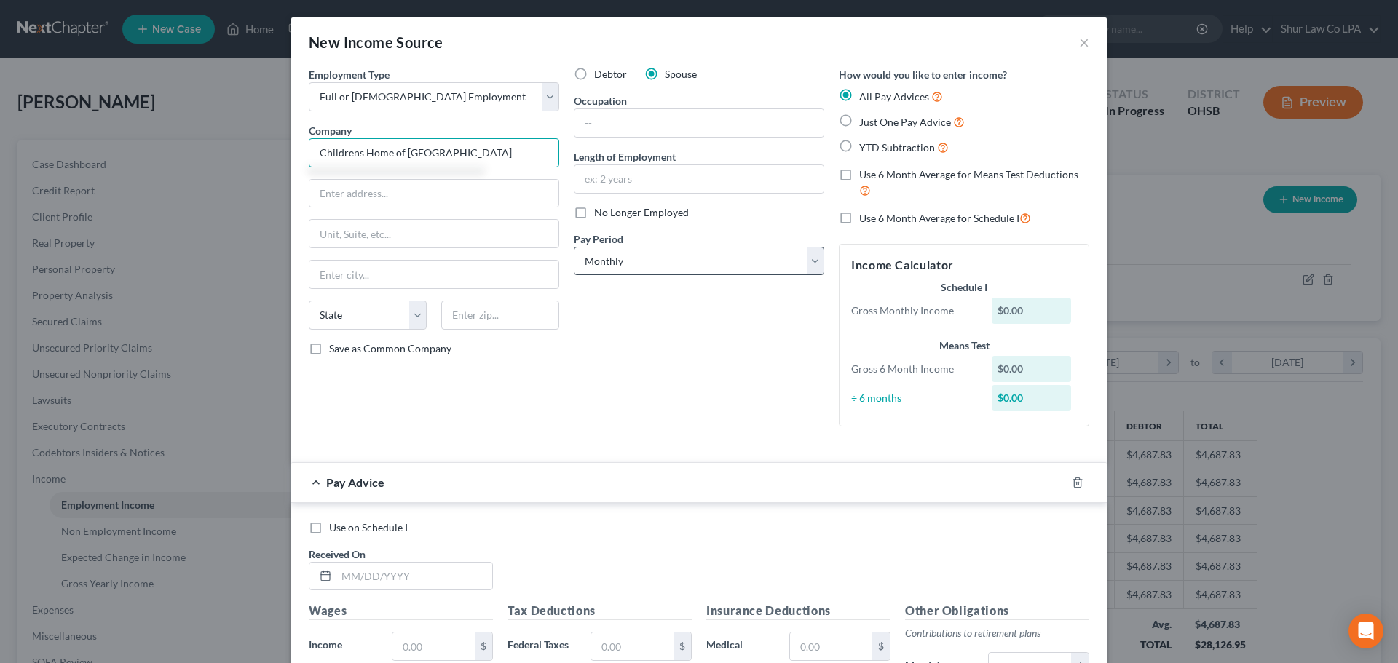
type input "Childrens Home of [GEOGRAPHIC_DATA]"
click at [617, 256] on select "Select Monthly Twice Monthly Every Other Week Weekly" at bounding box center [699, 261] width 250 height 29
click at [574, 247] on select "Select Monthly Twice Monthly Every Other Week Weekly" at bounding box center [699, 261] width 250 height 29
click at [622, 265] on select "Select Monthly Twice Monthly Every Other Week Weekly" at bounding box center [699, 261] width 250 height 29
select select "2"
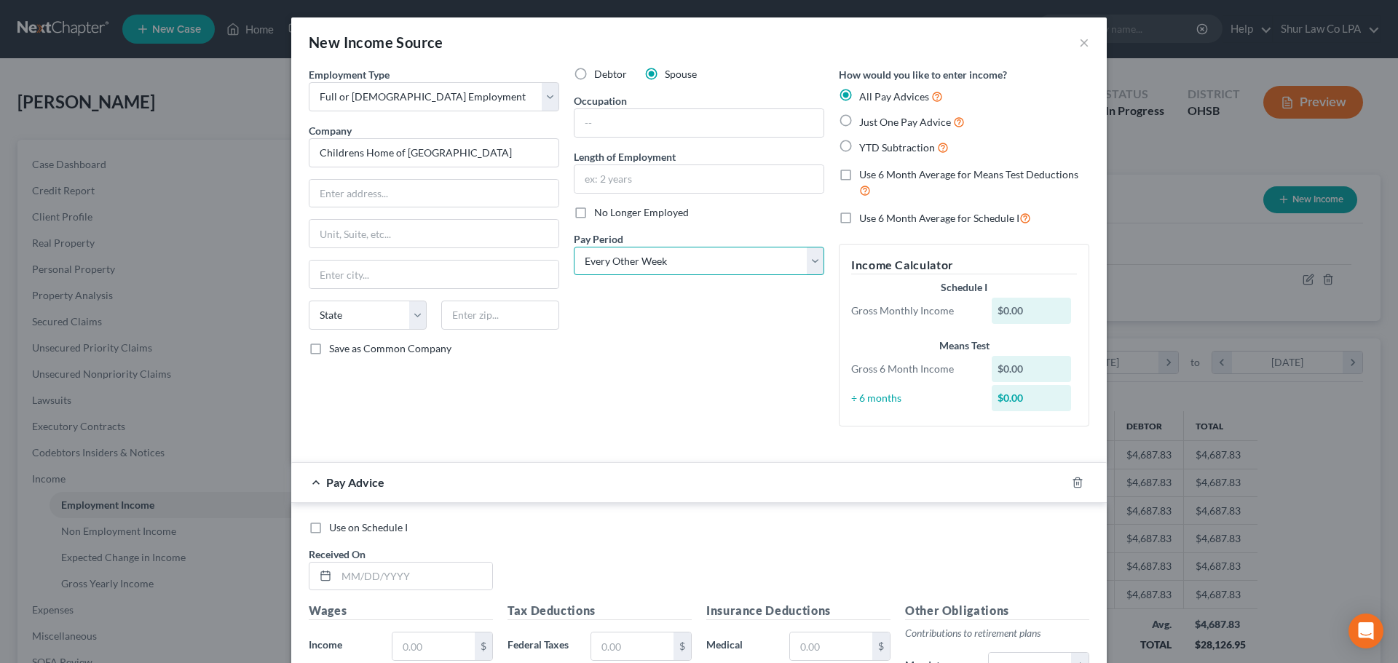
click at [574, 247] on select "Select Monthly Twice Monthly Every Other Week Weekly" at bounding box center [699, 261] width 250 height 29
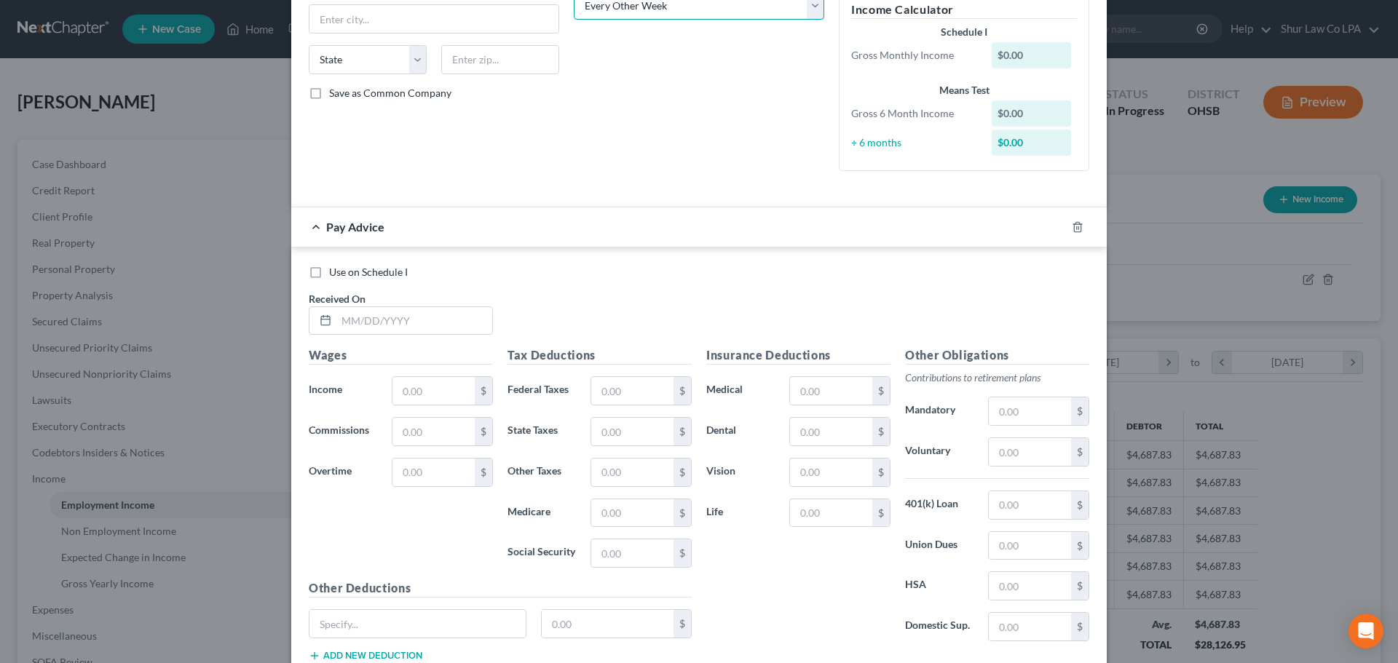
scroll to position [291, 0]
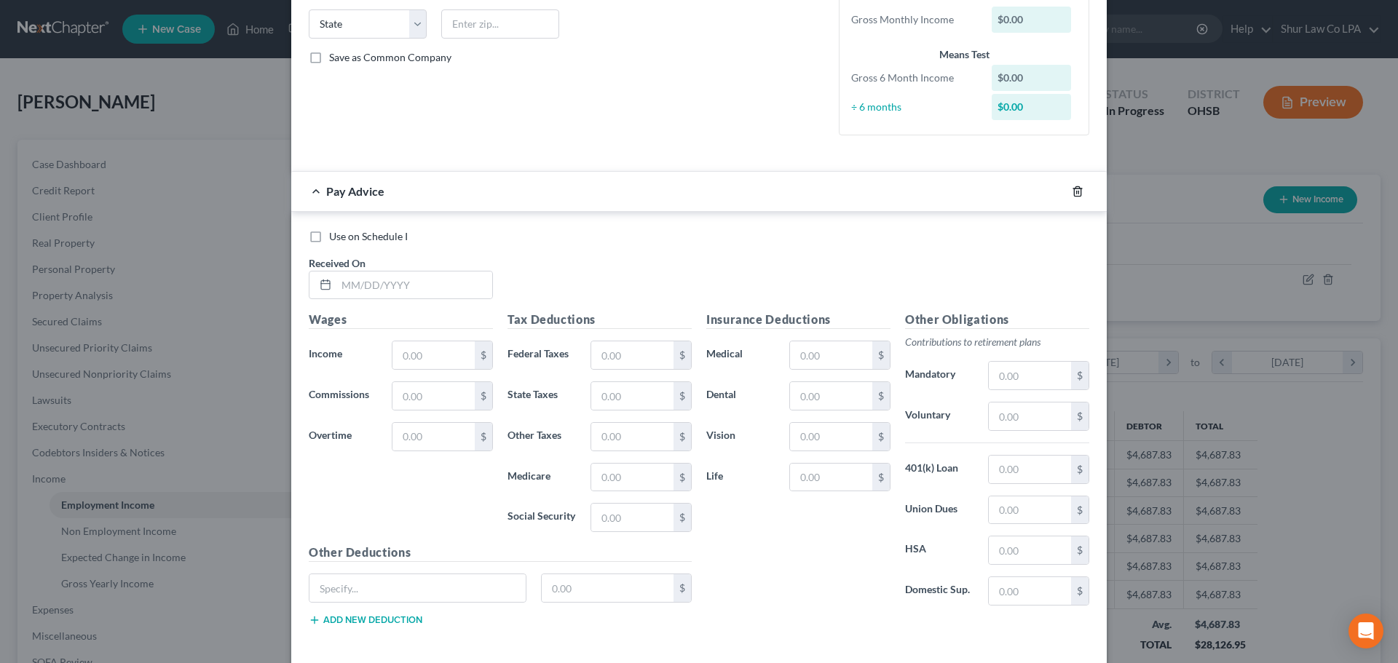
click at [1072, 187] on icon "button" at bounding box center [1078, 192] width 12 height 12
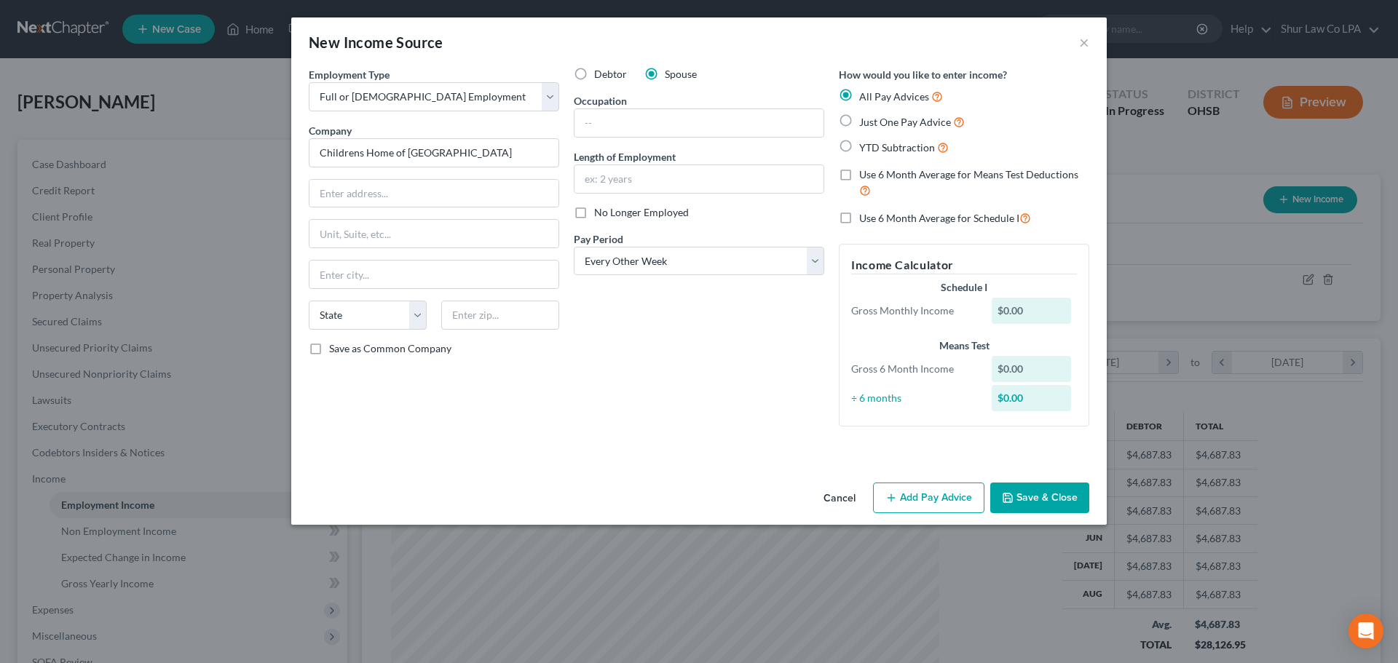
click at [859, 145] on label "YTD Subtraction" at bounding box center [904, 147] width 90 height 17
click at [865, 145] on input "YTD Subtraction" at bounding box center [869, 143] width 9 height 9
radio input "true"
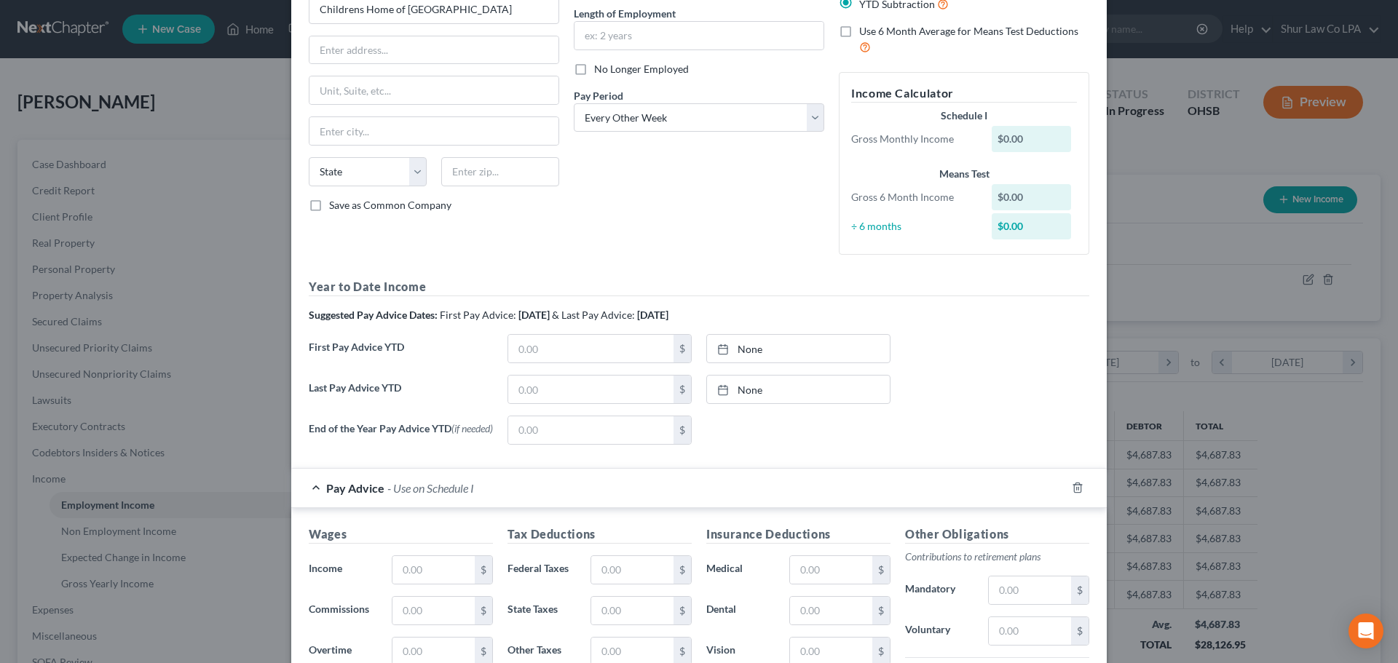
scroll to position [218, 0]
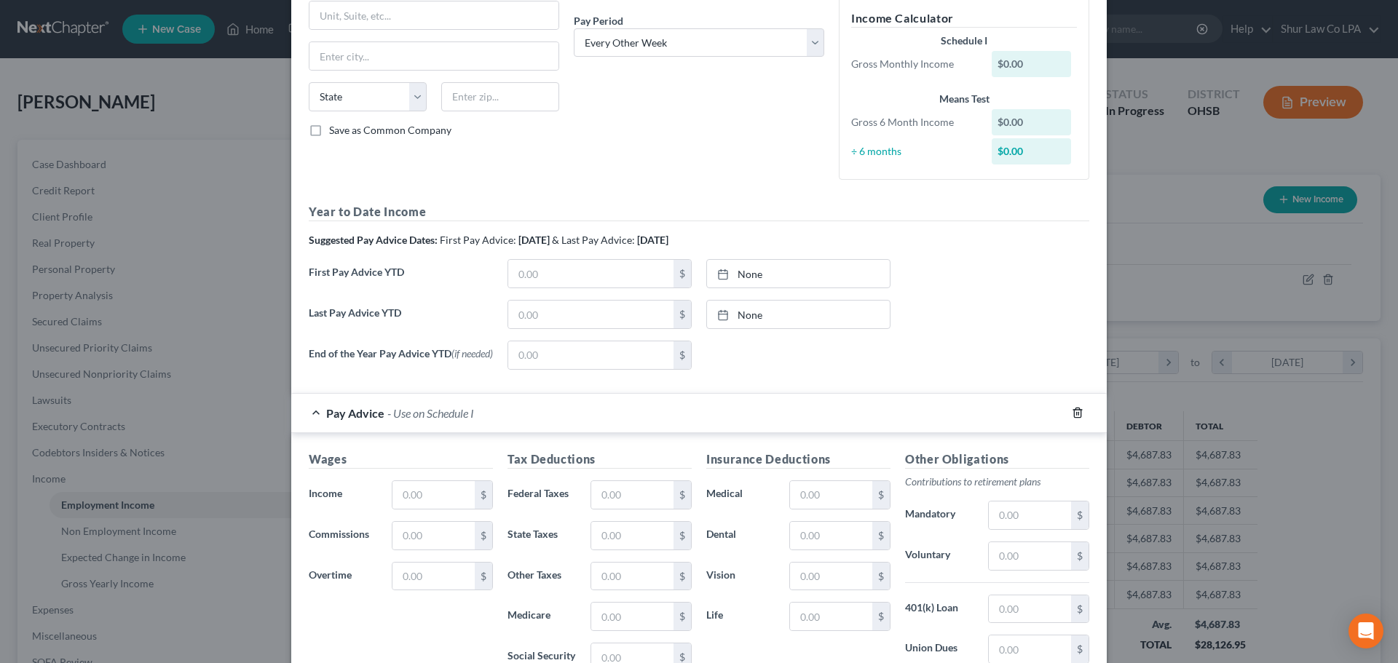
click at [1073, 410] on polyline "button" at bounding box center [1077, 410] width 9 height 0
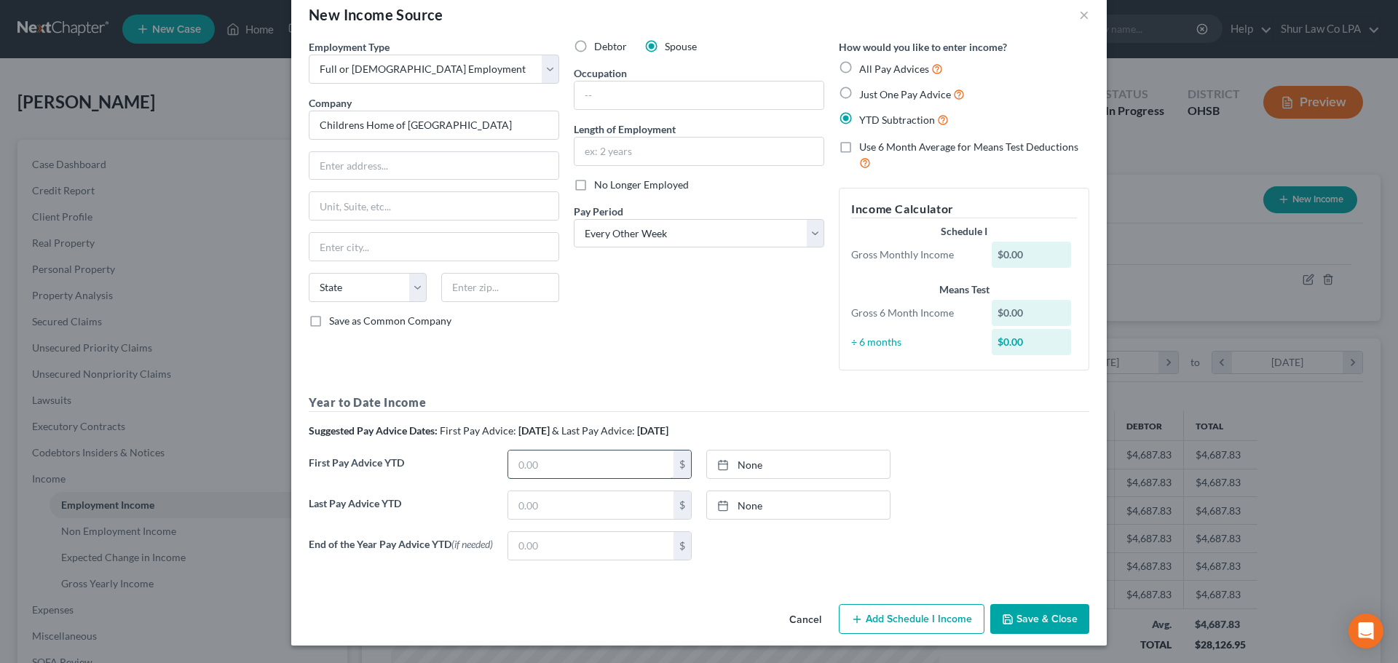
click at [563, 460] on input "text" at bounding box center [590, 465] width 165 height 28
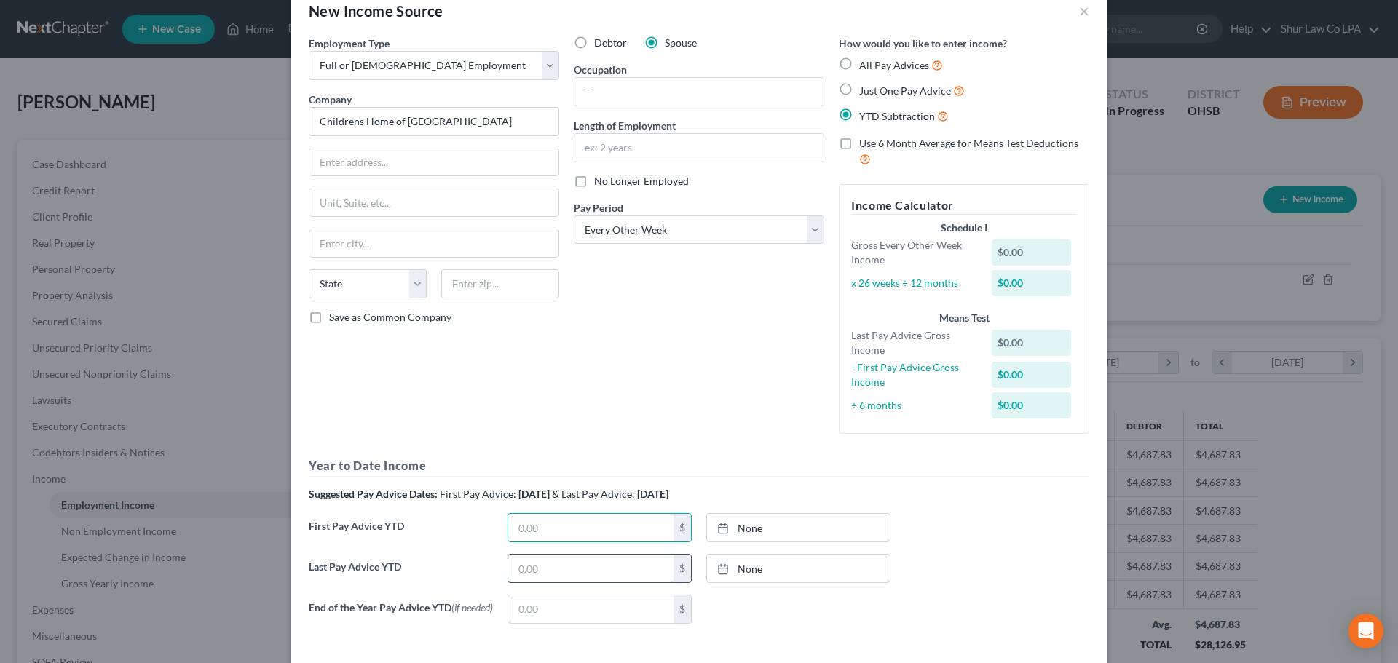
click at [602, 565] on input "text" at bounding box center [590, 569] width 165 height 28
paste input "43 020 05"
type input "4,302,005"
click at [741, 566] on link "None" at bounding box center [798, 569] width 183 height 28
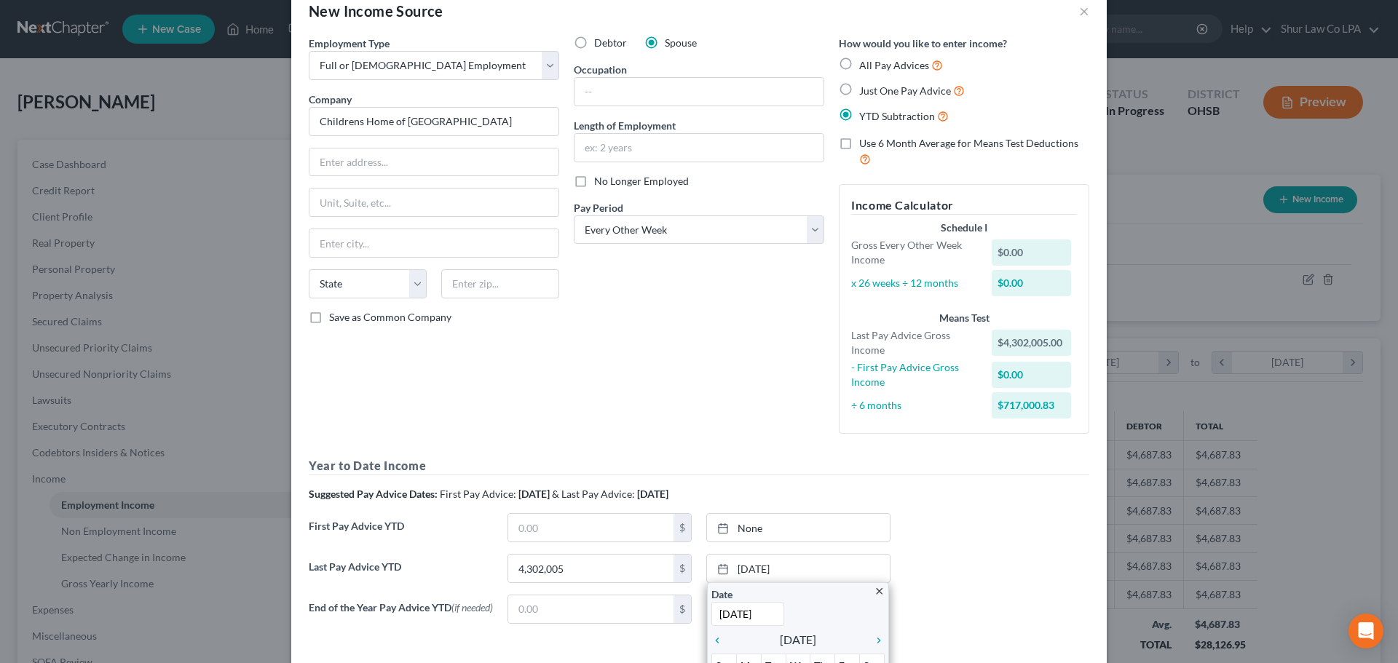
type input "[DATE]"
click at [990, 552] on div "First Pay Advice YTD $ None close Date Time chevron_left [DATE] chevron_right S…" at bounding box center [698, 533] width 795 height 41
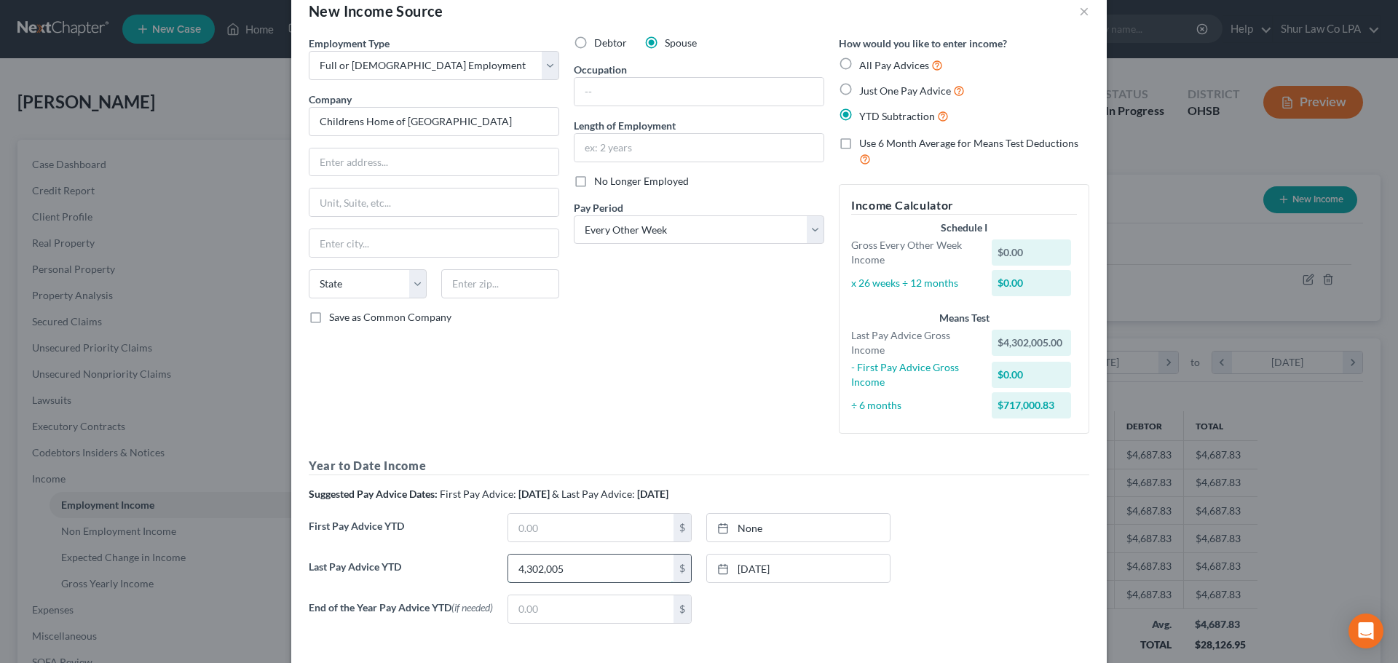
click at [620, 571] on input "4,302,005" at bounding box center [590, 569] width 165 height 28
click at [545, 570] on input "4,302,005" at bounding box center [590, 569] width 165 height 28
type input "43,020.05"
type input "[DATE]"
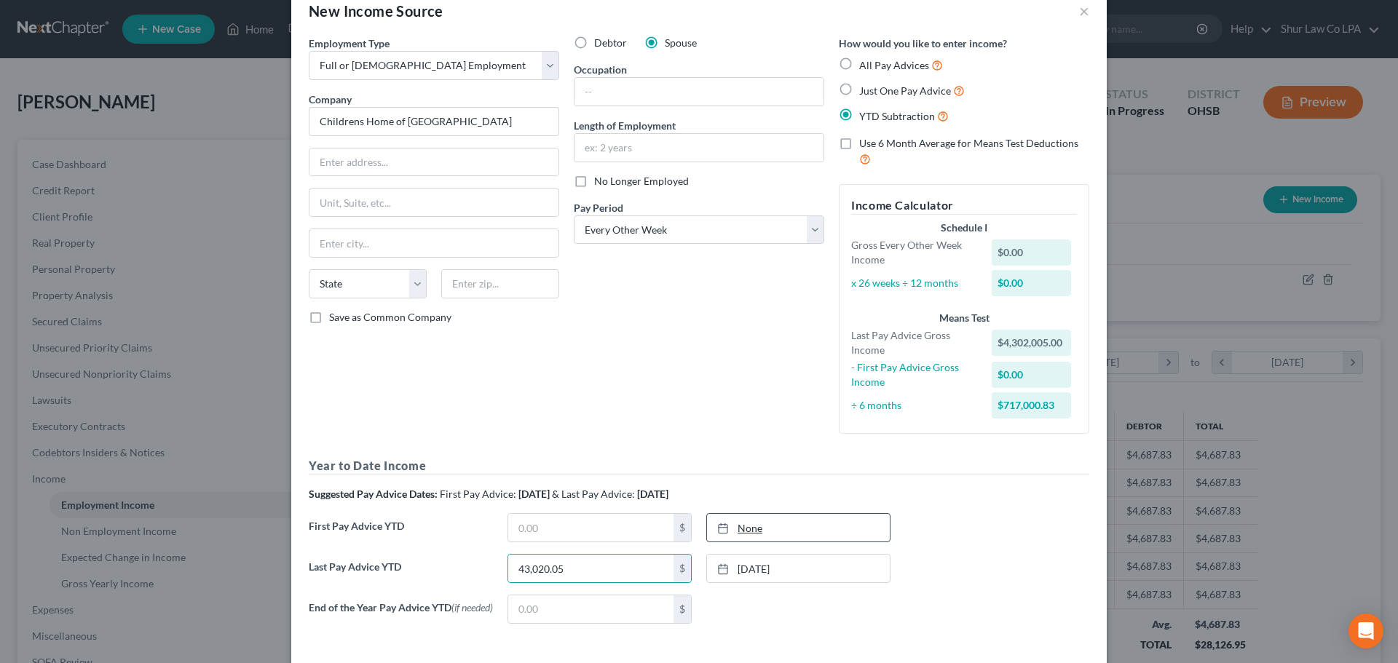
click at [753, 524] on link "None" at bounding box center [798, 528] width 183 height 28
